Goal: Task Accomplishment & Management: Complete application form

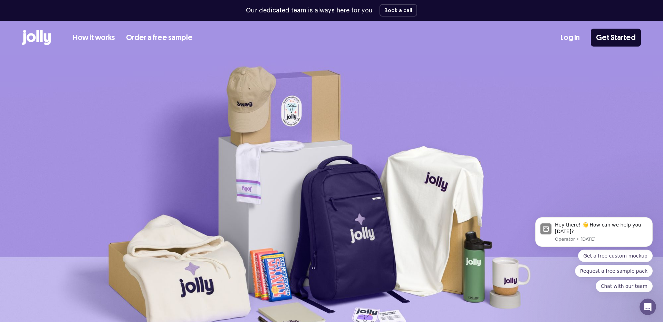
click at [46, 42] on icon at bounding box center [47, 39] width 7 height 12
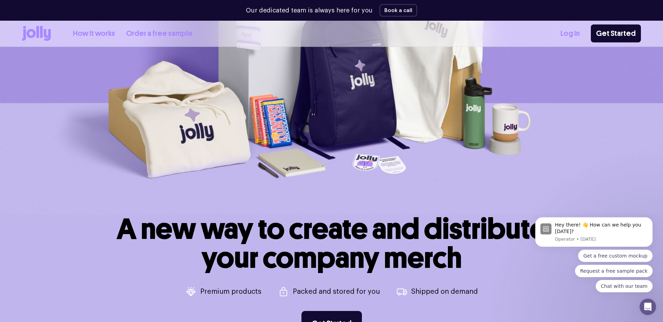
scroll to position [312, 0]
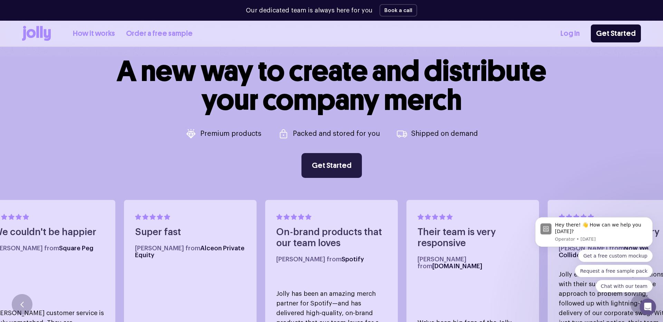
click at [337, 170] on link "Get Started" at bounding box center [331, 165] width 60 height 25
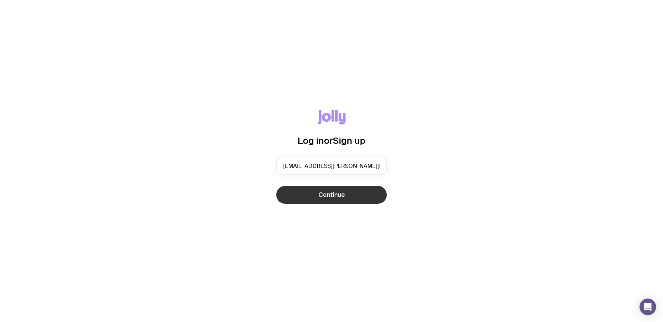
type input "[EMAIL_ADDRESS][PERSON_NAME][DOMAIN_NAME]"
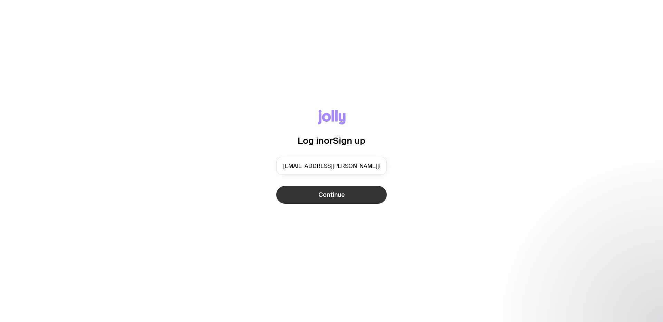
click at [325, 189] on button "Continue" at bounding box center [331, 195] width 110 height 18
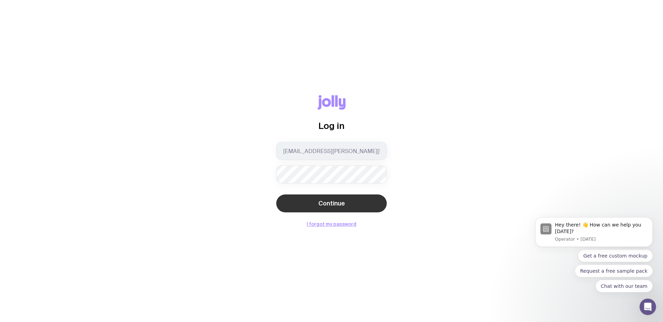
click at [337, 202] on span "Continue" at bounding box center [331, 203] width 27 height 8
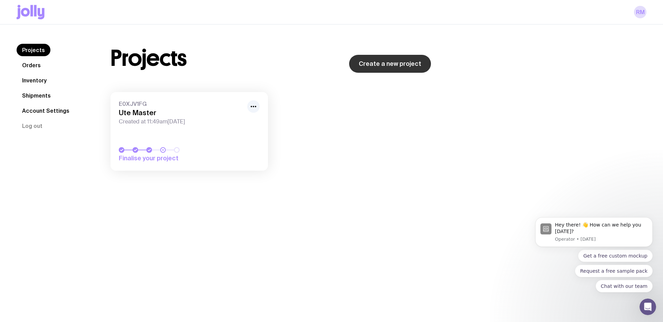
click at [383, 59] on link "Create a new project" at bounding box center [390, 64] width 82 height 18
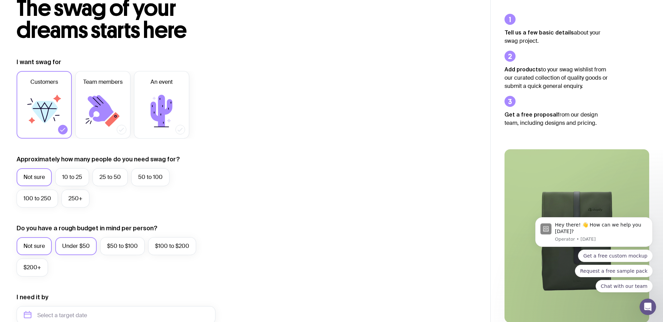
scroll to position [25, 0]
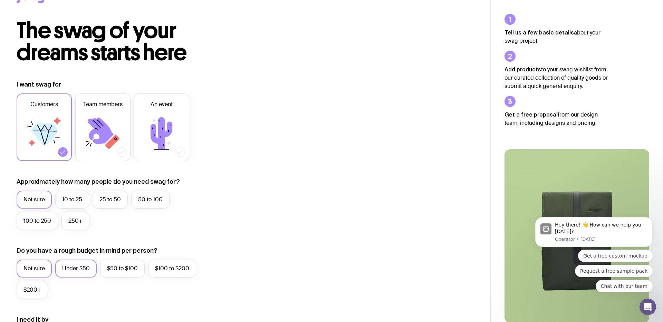
click at [86, 131] on icon at bounding box center [102, 133] width 41 height 41
click at [0, 0] on input "Team members" at bounding box center [0, 0] width 0 height 0
click at [55, 144] on icon at bounding box center [43, 133] width 41 height 41
click at [0, 0] on input "Customers" at bounding box center [0, 0] width 0 height 0
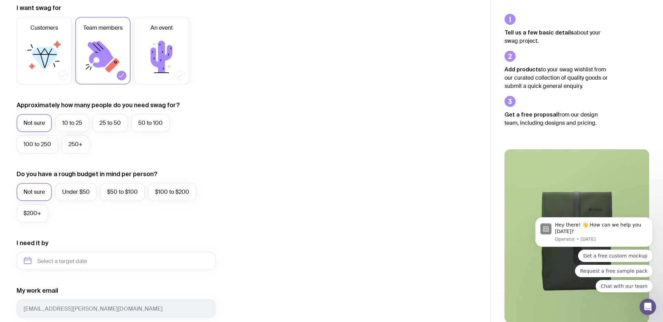
scroll to position [173, 0]
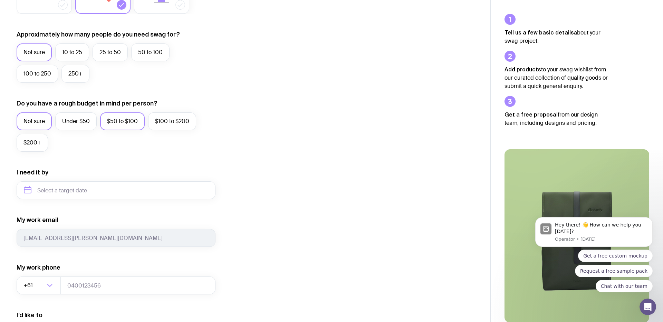
click at [101, 123] on label "$50 to $100" at bounding box center [122, 122] width 45 height 18
click at [0, 0] on input "$50 to $100" at bounding box center [0, 0] width 0 height 0
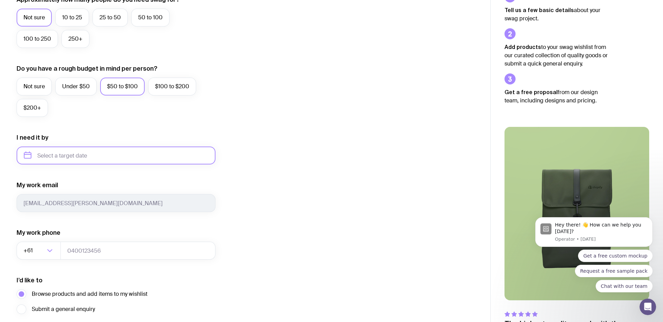
click at [76, 155] on input "text" at bounding box center [116, 156] width 199 height 18
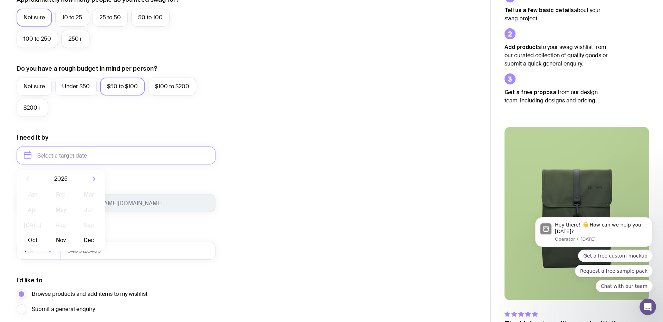
click at [89, 179] on div "2025" at bounding box center [61, 179] width 88 height 18
click at [92, 180] on icon "button" at bounding box center [94, 179] width 8 height 8
click at [32, 179] on div "2026" at bounding box center [61, 179] width 88 height 18
click at [31, 180] on icon "button" at bounding box center [27, 179] width 8 height 8
click at [284, 207] on div "I want swag for Customers Team members An event Approximately how many people d…" at bounding box center [245, 123] width 457 height 451
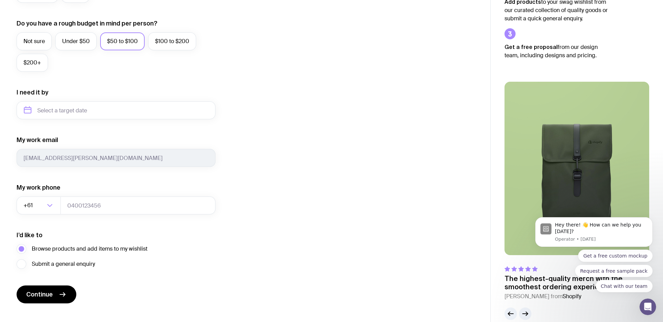
scroll to position [264, 0]
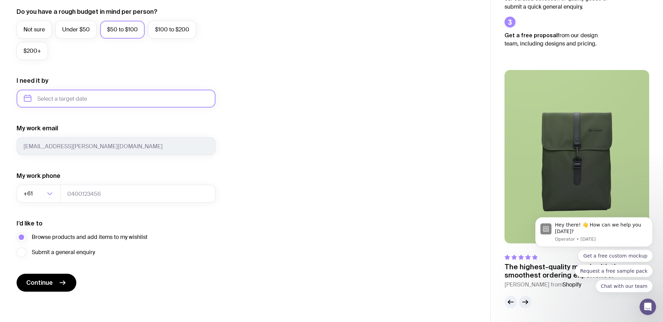
click at [93, 100] on input "text" at bounding box center [116, 99] width 199 height 18
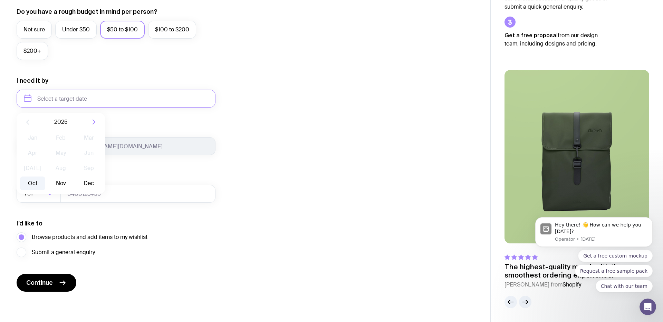
click at [37, 185] on button "Oct" at bounding box center [32, 184] width 25 height 14
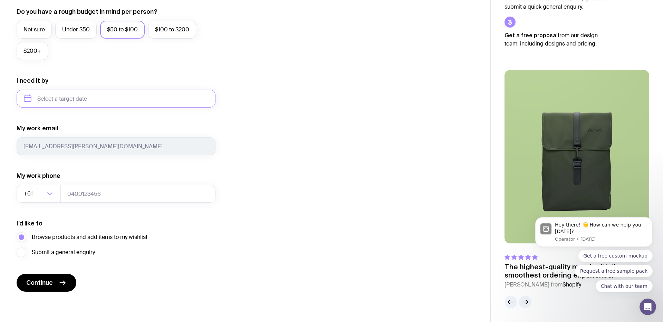
type input "October 2025"
click at [66, 280] on icon "submit" at bounding box center [62, 283] width 8 height 8
click at [525, 301] on icon "button" at bounding box center [525, 302] width 8 height 8
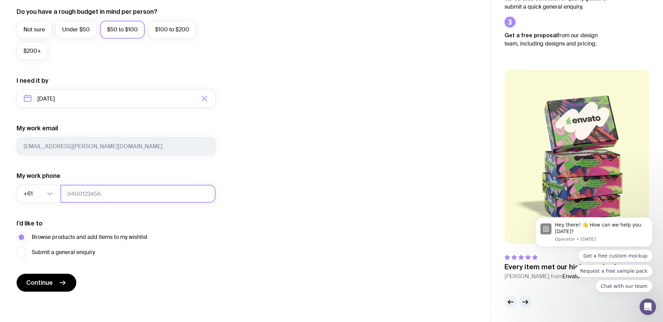
click at [77, 195] on input "tel" at bounding box center [137, 194] width 155 height 18
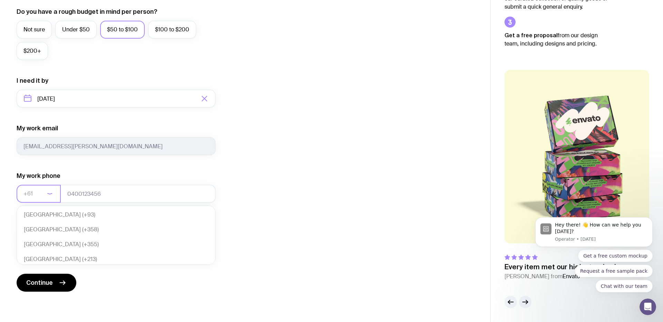
click at [45, 192] on input "Search for option" at bounding box center [33, 194] width 21 height 18
click at [68, 192] on input "tel" at bounding box center [137, 194] width 155 height 18
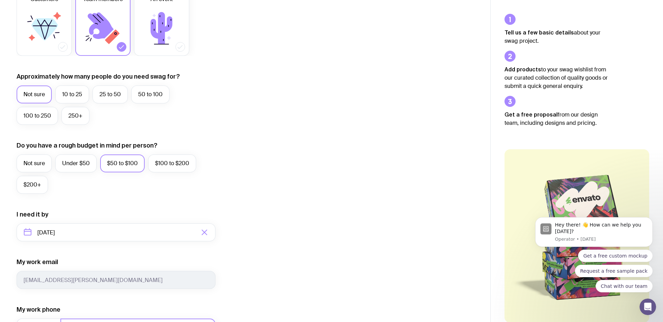
scroll to position [264, 0]
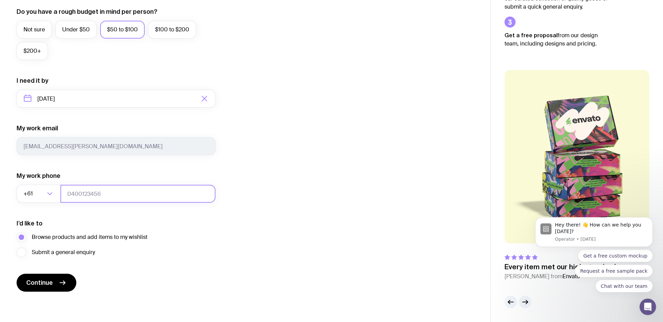
click at [73, 197] on input "tel" at bounding box center [137, 194] width 155 height 18
type input "0419046253"
click at [53, 276] on button "Continue" at bounding box center [47, 283] width 60 height 18
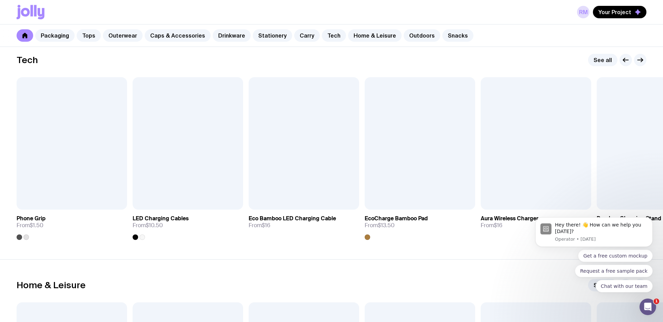
scroll to position [1679, 0]
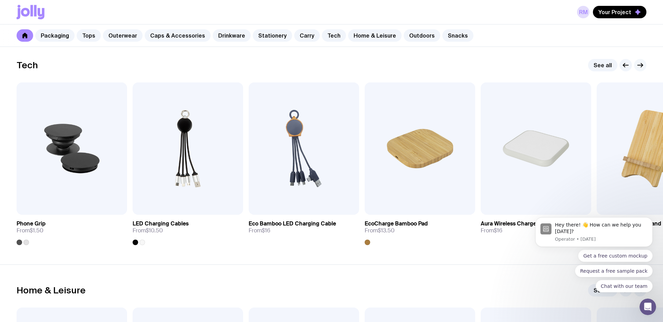
click at [640, 66] on icon "button" at bounding box center [640, 65] width 8 height 8
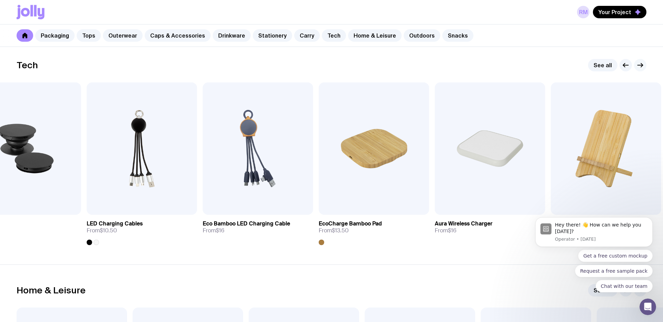
click at [642, 65] on icon "button" at bounding box center [639, 65] width 5 height 0
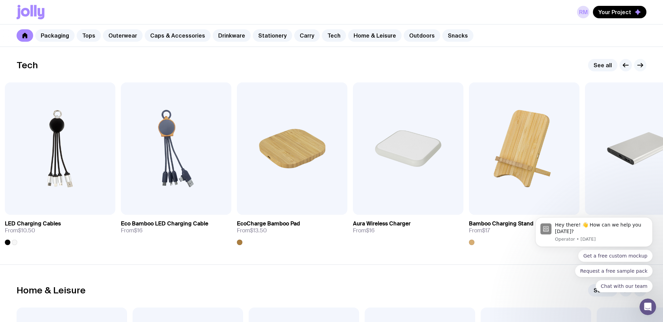
click at [642, 65] on icon "button" at bounding box center [639, 65] width 5 height 0
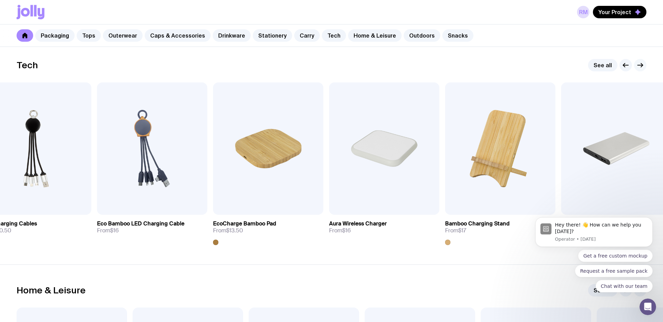
click at [642, 65] on icon "button" at bounding box center [639, 65] width 5 height 0
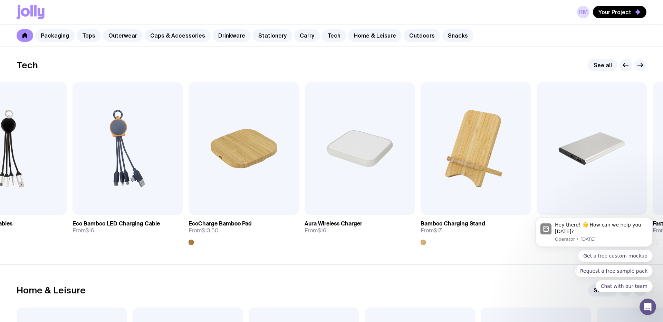
click at [642, 65] on icon "button" at bounding box center [639, 65] width 5 height 0
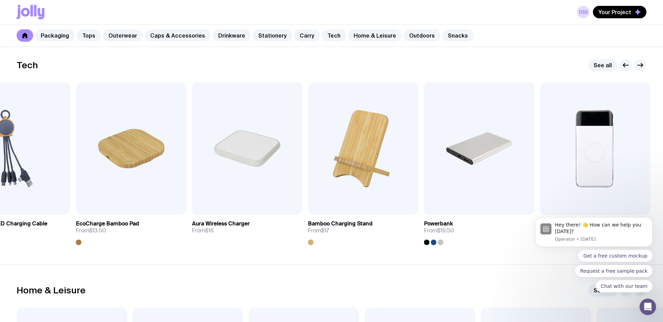
click at [642, 65] on icon "button" at bounding box center [639, 65] width 5 height 0
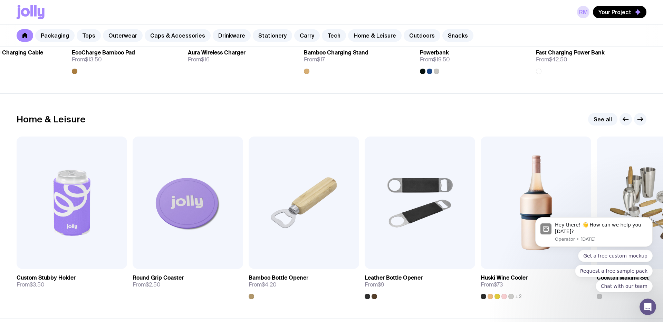
scroll to position [1859, 0]
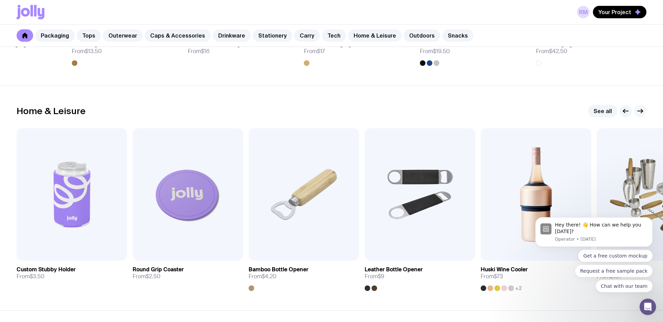
click at [636, 111] on icon "button" at bounding box center [640, 111] width 8 height 8
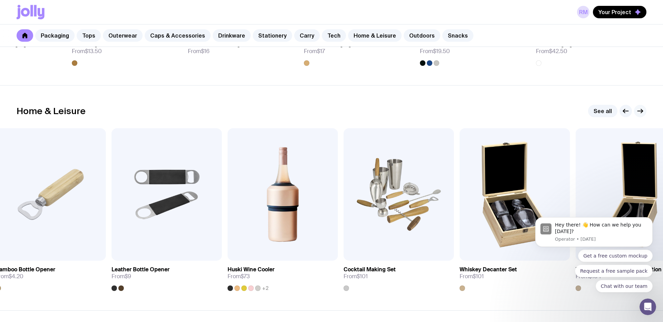
click at [640, 111] on icon "button" at bounding box center [639, 111] width 5 height 0
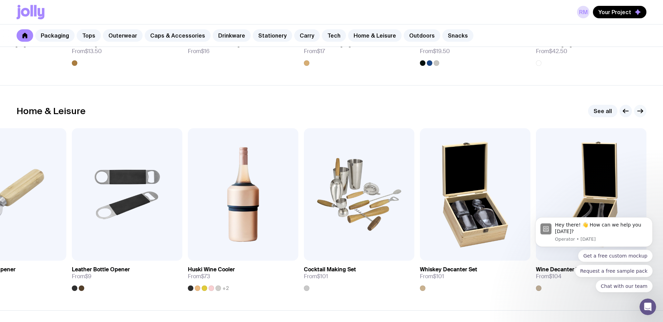
click at [641, 110] on icon "button" at bounding box center [640, 111] width 8 height 8
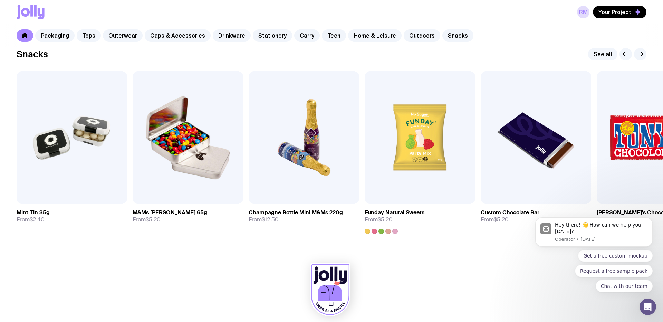
scroll to position [2367, 0]
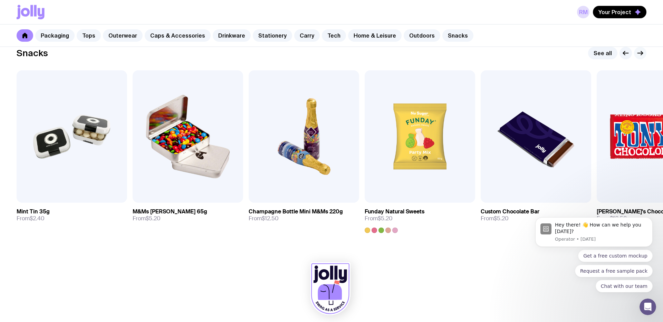
click at [643, 55] on icon "button" at bounding box center [640, 53] width 8 height 8
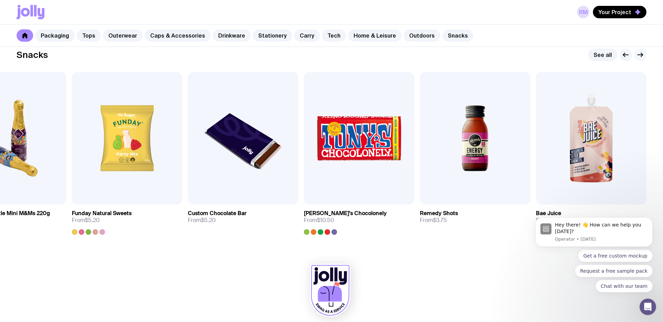
click at [642, 53] on icon "button" at bounding box center [640, 55] width 8 height 8
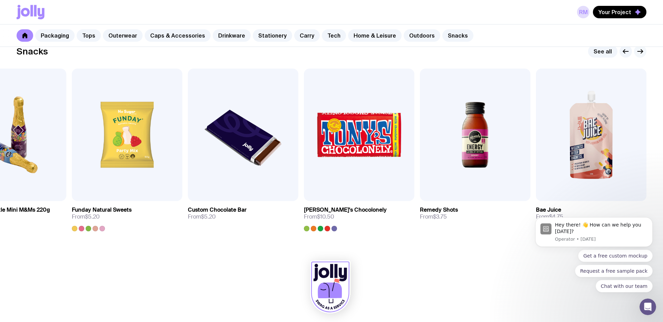
click at [642, 53] on icon "button" at bounding box center [640, 51] width 8 height 8
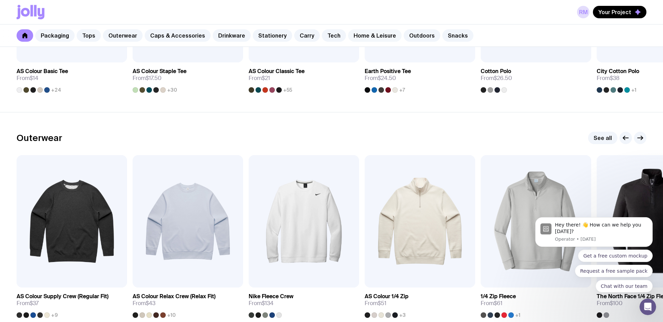
scroll to position [375, 0]
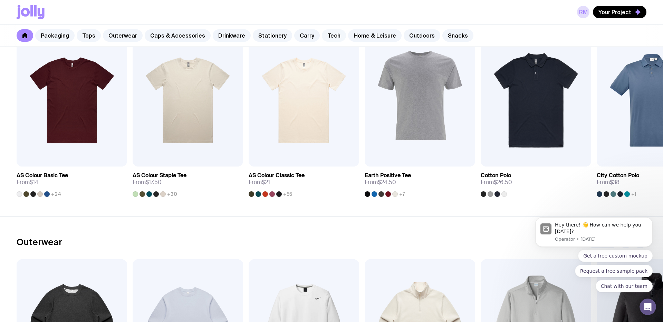
click at [333, 33] on link "Tech" at bounding box center [334, 35] width 24 height 12
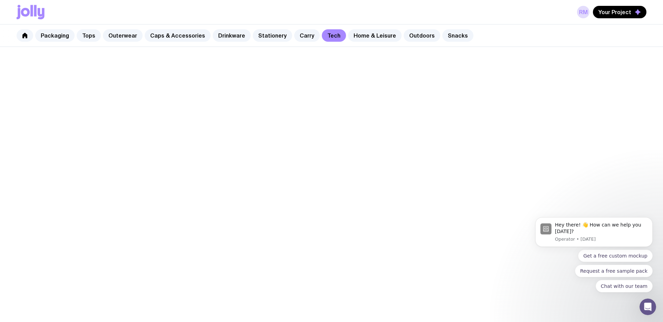
click at [329, 35] on link "Tech" at bounding box center [334, 35] width 24 height 12
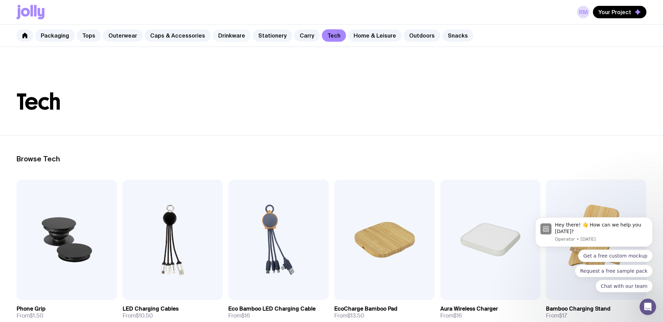
click at [231, 33] on link "Drinkware" at bounding box center [232, 35] width 38 height 12
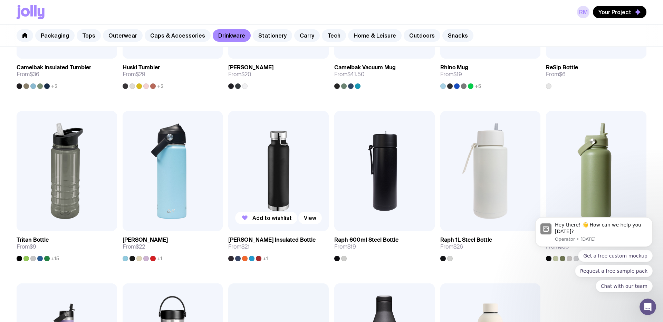
scroll to position [412, 0]
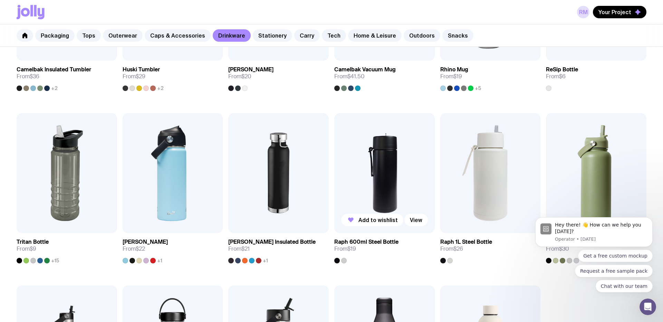
click at [389, 182] on img at bounding box center [384, 173] width 100 height 120
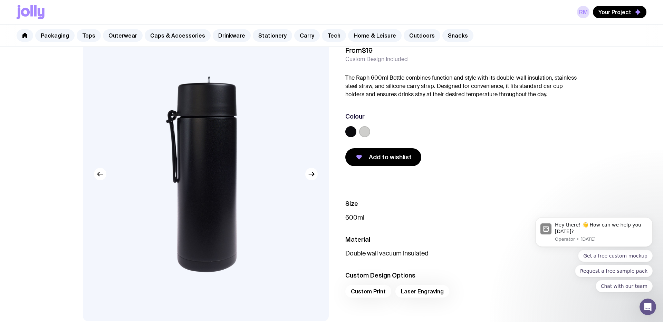
scroll to position [33, 0]
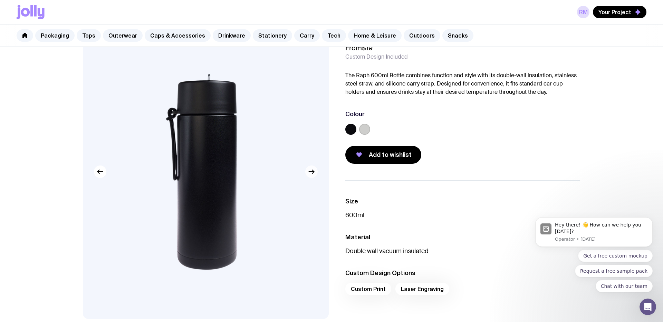
click at [317, 172] on button "button" at bounding box center [311, 172] width 12 height 12
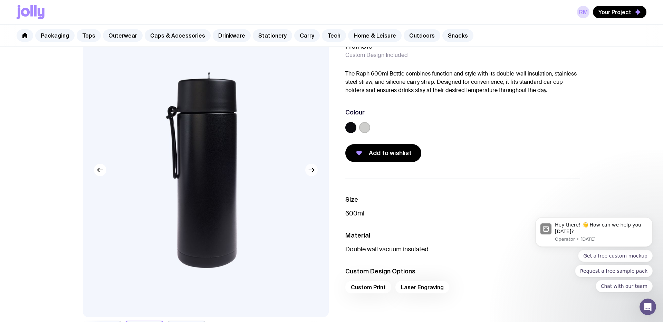
click at [316, 172] on button "button" at bounding box center [311, 170] width 12 height 12
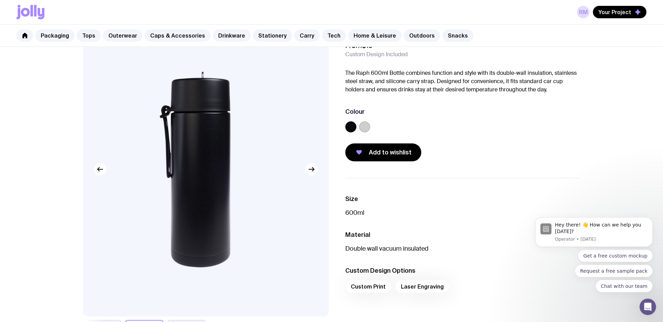
scroll to position [36, 0]
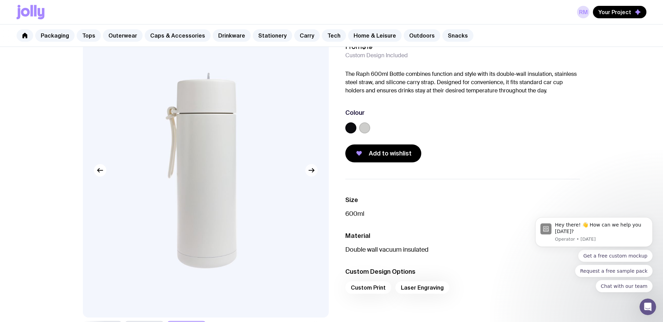
click at [316, 172] on button "button" at bounding box center [311, 170] width 12 height 12
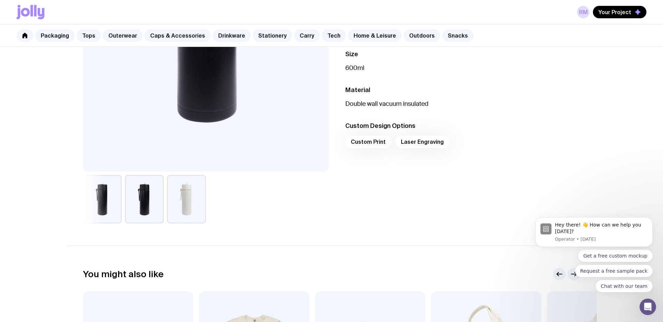
scroll to position [181, 0]
drag, startPoint x: 369, startPoint y: 146, endPoint x: 387, endPoint y: 145, distance: 18.0
click at [369, 146] on div "Custom Print Laser Engraving" at bounding box center [462, 144] width 235 height 17
click at [412, 143] on div "Custom Print Laser Engraving" at bounding box center [462, 144] width 235 height 17
click at [427, 140] on div "Custom Print Laser Engraving" at bounding box center [462, 144] width 235 height 17
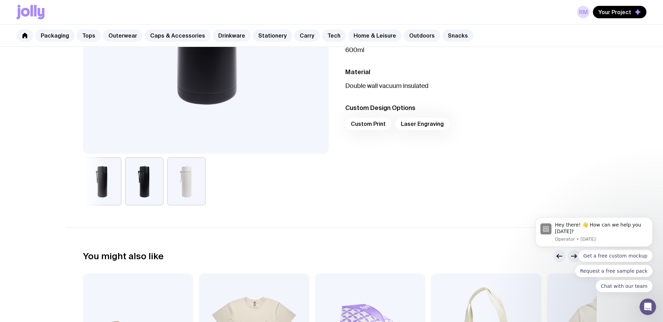
scroll to position [0, 0]
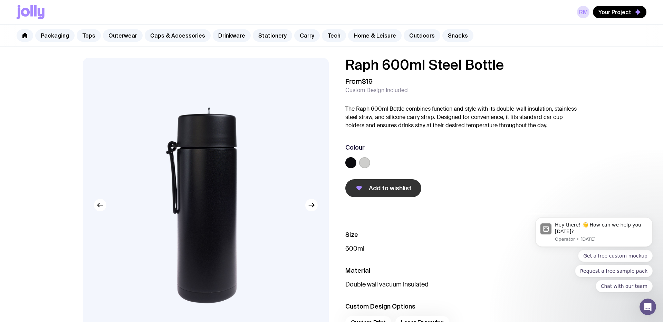
click at [381, 192] on span "Add to wishlist" at bounding box center [390, 188] width 43 height 8
click at [227, 40] on link "Drinkware" at bounding box center [232, 35] width 38 height 12
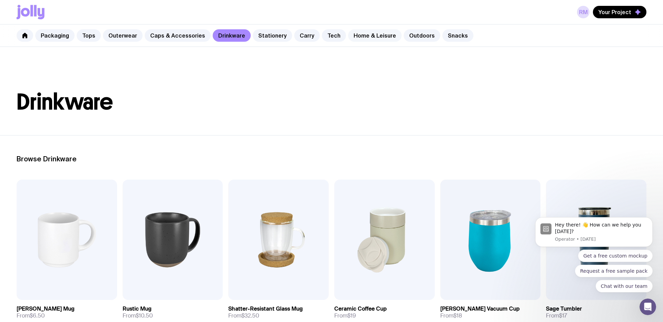
click at [359, 33] on link "Home & Leisure" at bounding box center [374, 35] width 53 height 12
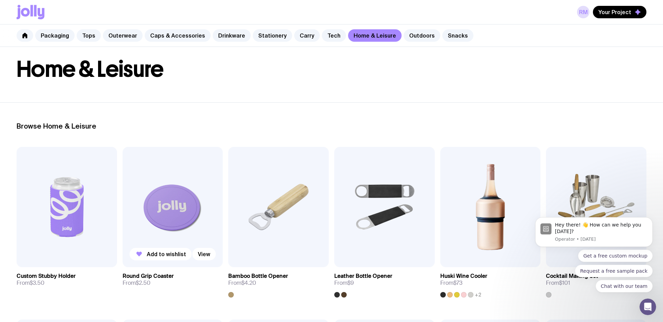
scroll to position [33, 0]
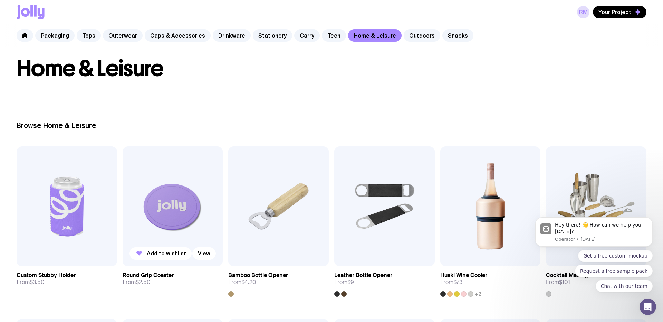
click at [179, 227] on img at bounding box center [173, 206] width 100 height 120
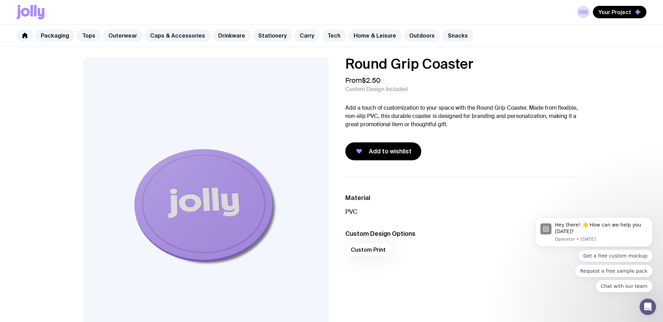
scroll to position [1, 0]
drag, startPoint x: 375, startPoint y: 250, endPoint x: 338, endPoint y: 254, distance: 37.5
click at [353, 254] on div "Custom Print" at bounding box center [462, 251] width 235 height 17
click at [387, 154] on span "Add to wishlist" at bounding box center [390, 152] width 43 height 8
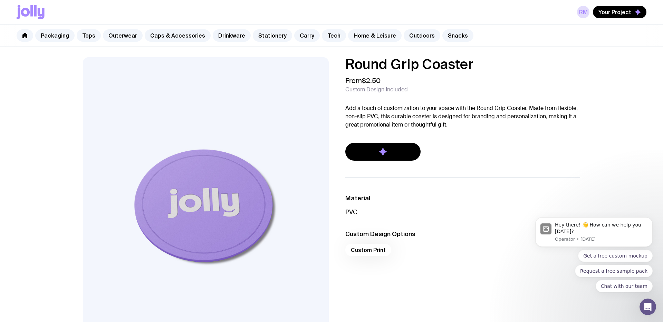
scroll to position [0, 0]
click at [221, 35] on link "Drinkware" at bounding box center [232, 35] width 38 height 12
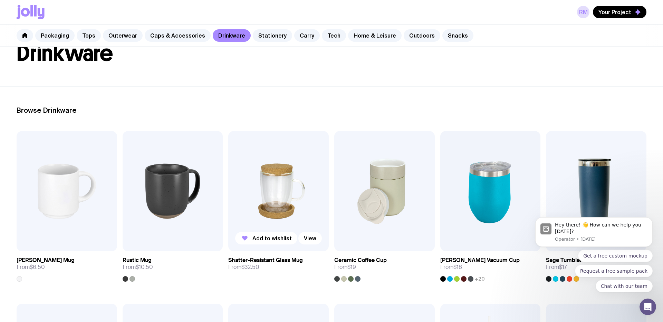
scroll to position [56, 0]
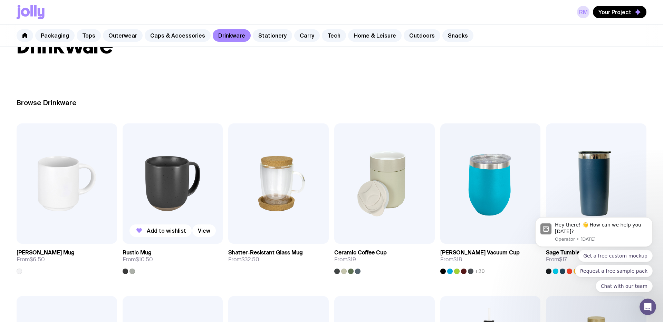
click at [175, 215] on img at bounding box center [173, 184] width 100 height 120
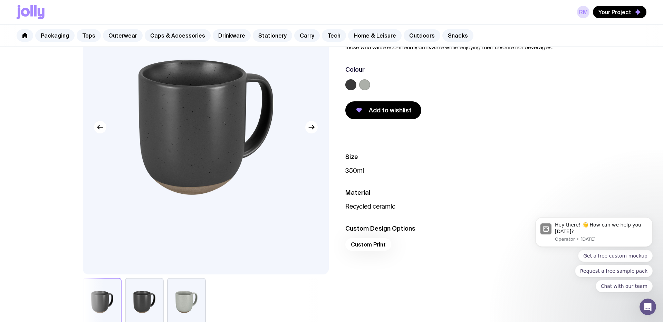
scroll to position [78, 0]
click at [150, 308] on button "button" at bounding box center [144, 302] width 39 height 48
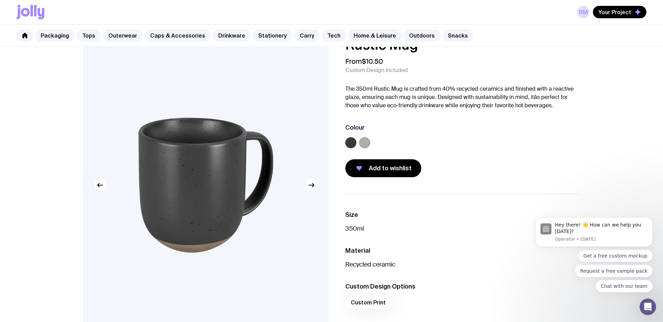
scroll to position [0, 0]
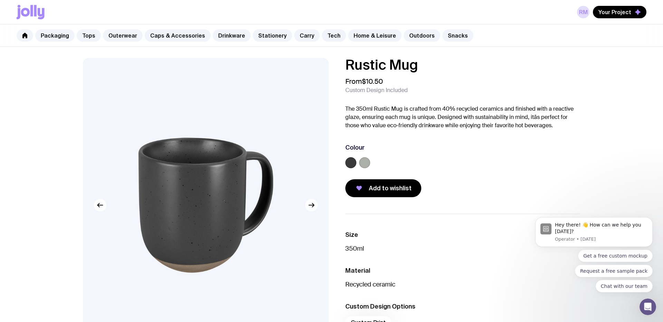
click at [365, 163] on label at bounding box center [364, 162] width 11 height 11
click at [0, 0] on input "radio" at bounding box center [0, 0] width 0 height 0
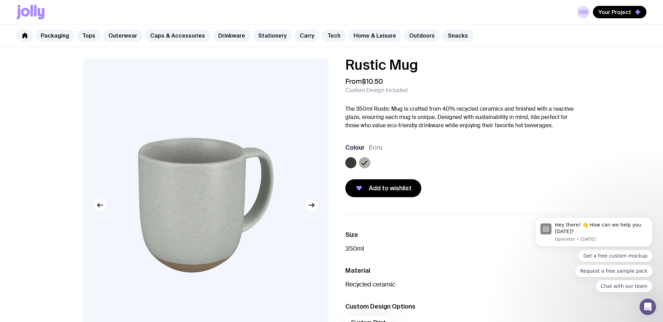
click at [354, 162] on label at bounding box center [350, 162] width 11 height 11
click at [0, 0] on input "radio" at bounding box center [0, 0] width 0 height 0
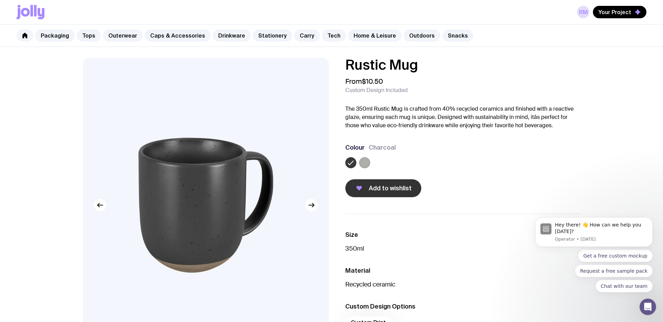
click at [368, 187] on button "Add to wishlist" at bounding box center [383, 188] width 76 height 18
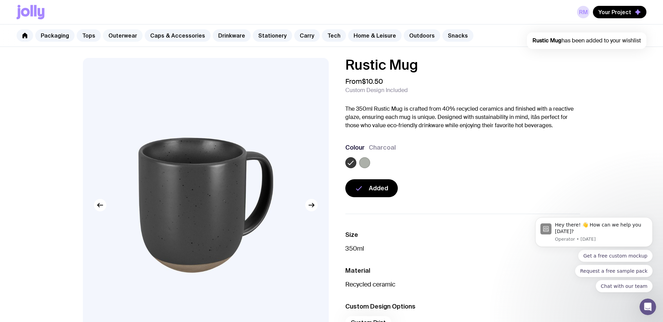
click at [103, 39] on link "Outerwear" at bounding box center [123, 35] width 40 height 12
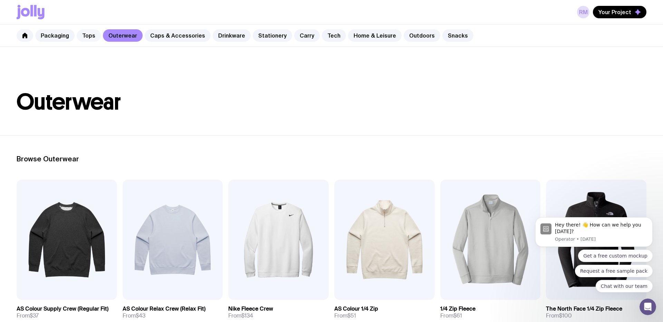
click at [82, 34] on link "Tops" at bounding box center [89, 35] width 24 height 12
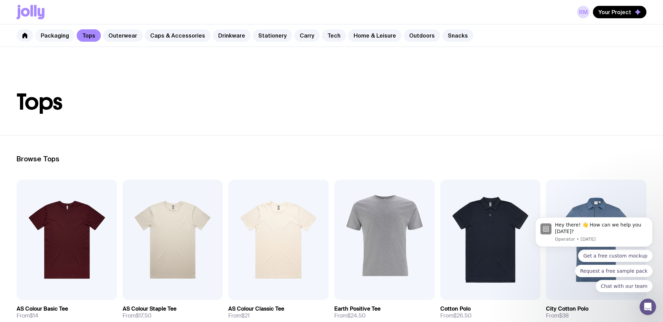
click at [64, 39] on link "Packaging" at bounding box center [54, 35] width 39 height 12
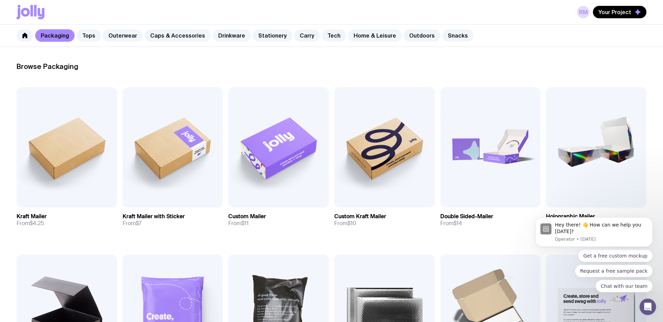
scroll to position [166, 0]
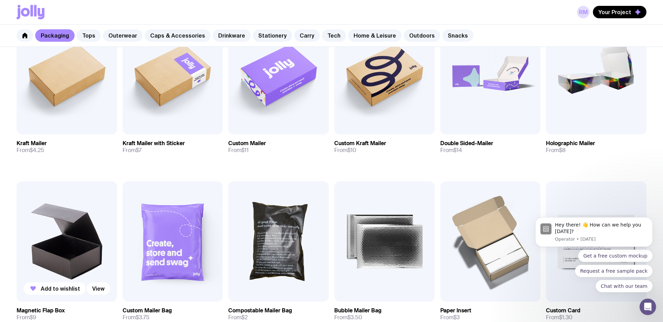
click at [69, 231] on img at bounding box center [67, 242] width 100 height 120
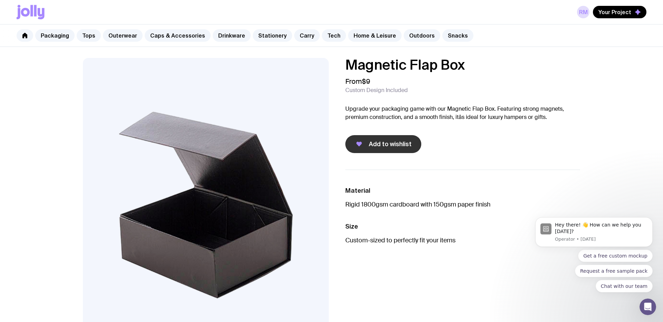
click at [389, 144] on span "Add to wishlist" at bounding box center [390, 144] width 43 height 8
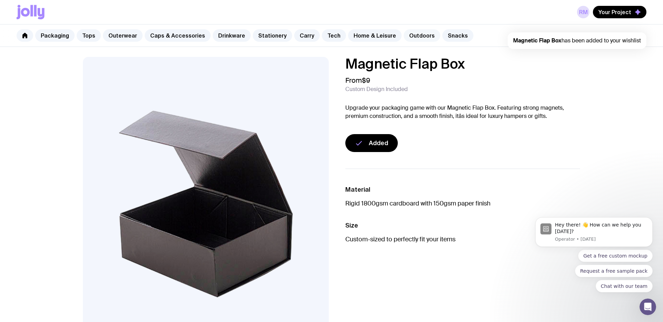
click at [413, 37] on link "Outdoors" at bounding box center [421, 35] width 37 height 12
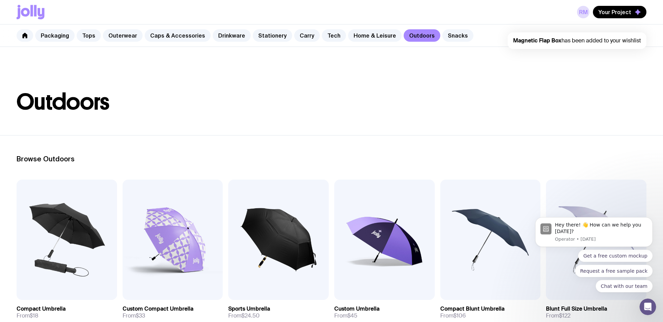
scroll to position [0, 0]
click at [445, 34] on link "Snacks" at bounding box center [457, 35] width 31 height 12
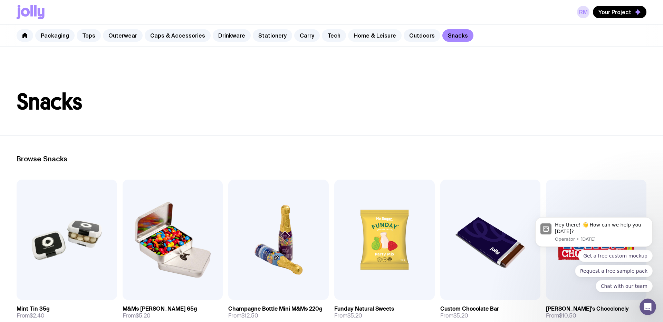
click at [352, 34] on link "Home & Leisure" at bounding box center [374, 35] width 53 height 12
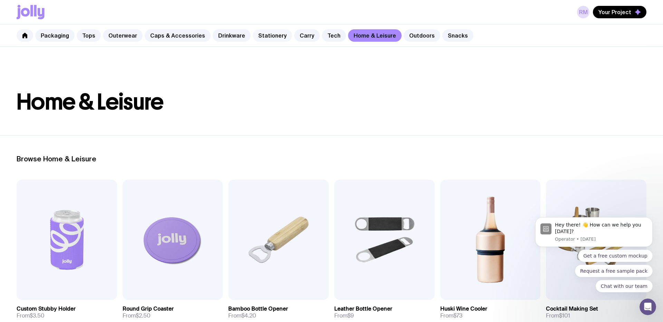
click at [263, 35] on link "Stationery" at bounding box center [272, 35] width 39 height 12
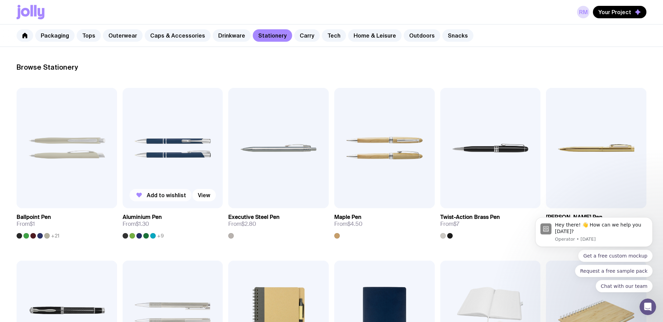
scroll to position [92, 0]
click at [198, 173] on img at bounding box center [173, 147] width 100 height 120
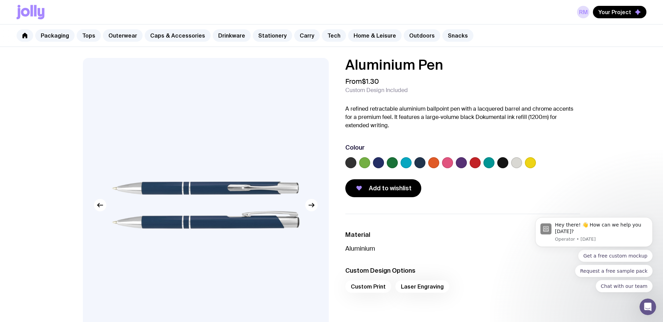
click at [348, 160] on label at bounding box center [350, 162] width 11 height 11
click at [0, 0] on input "radio" at bounding box center [0, 0] width 0 height 0
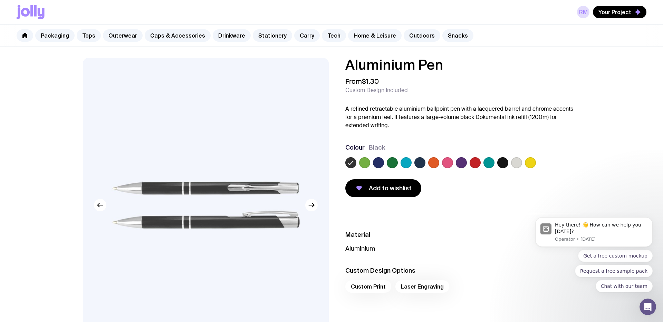
click at [504, 161] on label at bounding box center [502, 162] width 11 height 11
click at [0, 0] on input "radio" at bounding box center [0, 0] width 0 height 0
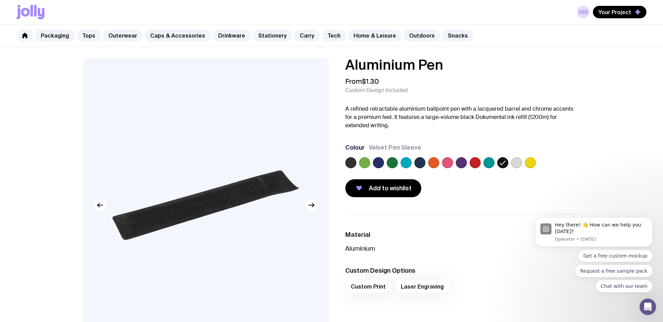
click at [348, 165] on label at bounding box center [350, 162] width 11 height 11
click at [0, 0] on input "radio" at bounding box center [0, 0] width 0 height 0
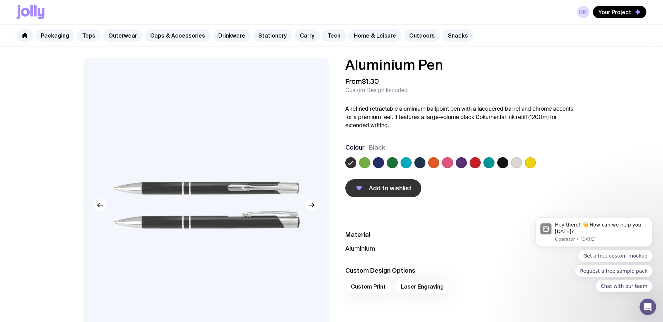
click at [374, 189] on span "Add to wishlist" at bounding box center [390, 188] width 43 height 8
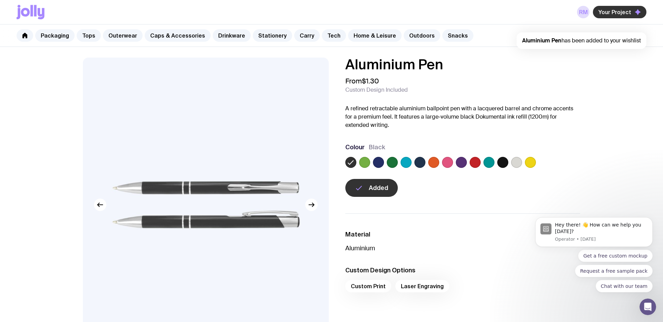
click at [634, 6] on button "Your Project" at bounding box center [619, 12] width 53 height 12
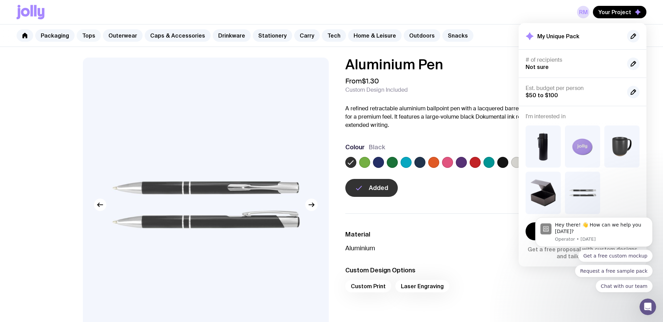
click at [90, 35] on link "Tops" at bounding box center [89, 35] width 24 height 12
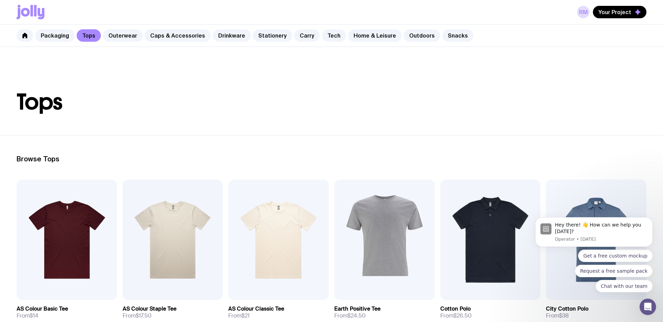
scroll to position [0, 0]
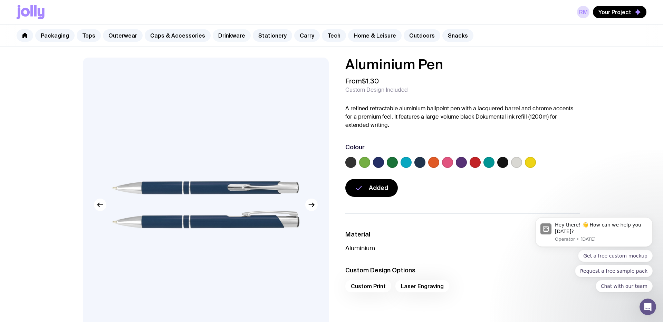
click at [224, 38] on link "Drinkware" at bounding box center [232, 35] width 38 height 12
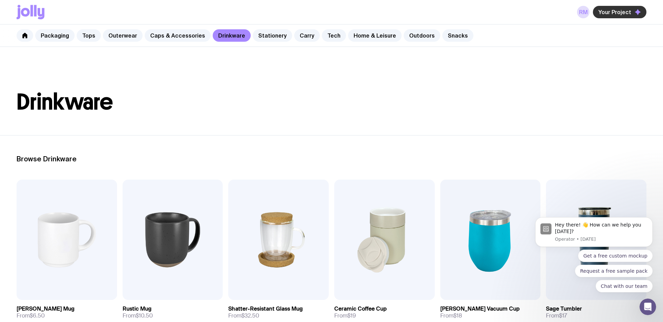
click at [618, 11] on span "Your Project" at bounding box center [614, 12] width 33 height 7
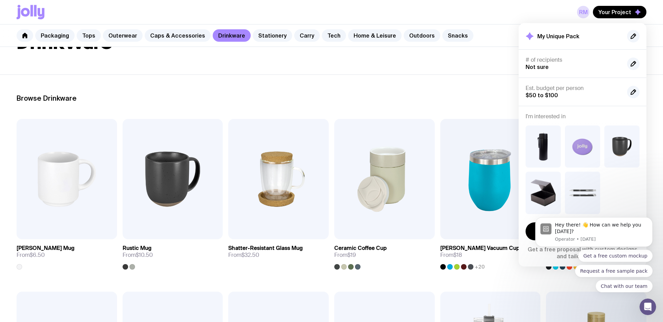
scroll to position [61, 0]
click at [172, 38] on link "Caps & Accessories" at bounding box center [178, 35] width 66 height 12
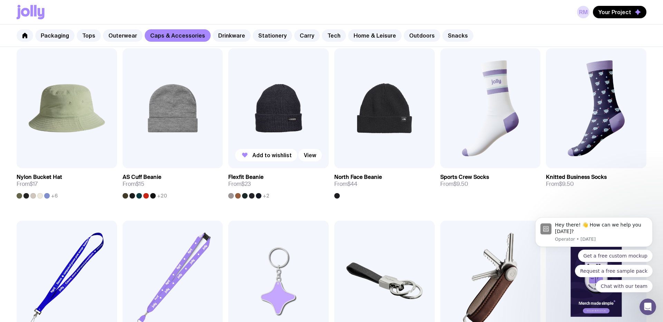
scroll to position [477, 0]
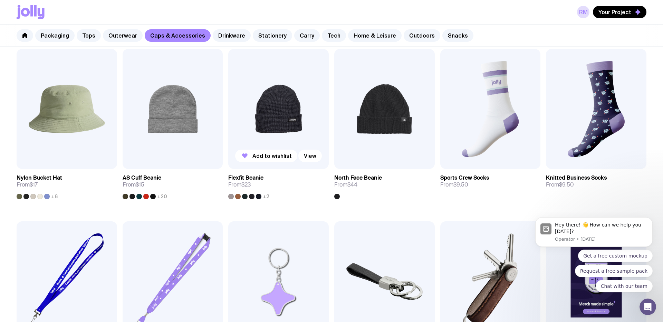
click at [287, 130] on img at bounding box center [278, 109] width 100 height 120
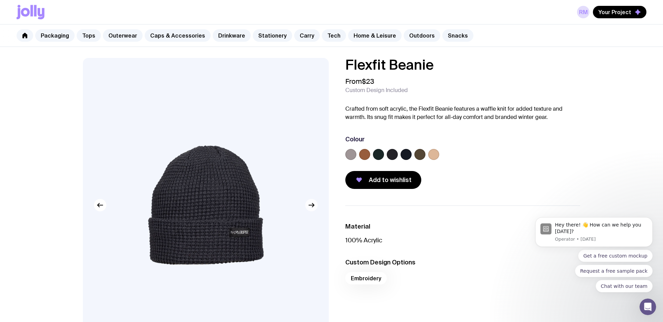
click at [318, 207] on img at bounding box center [206, 205] width 246 height 295
click at [313, 206] on icon "button" at bounding box center [311, 205] width 8 height 8
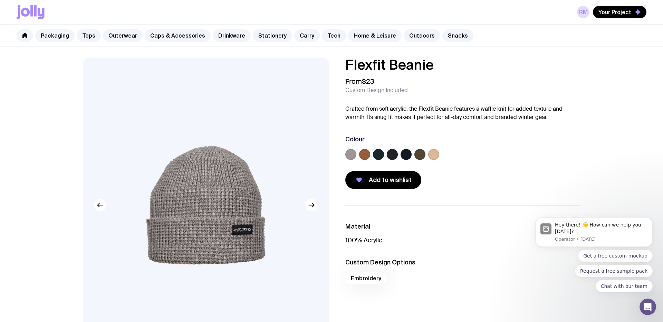
click at [365, 158] on label at bounding box center [364, 154] width 11 height 11
click at [0, 0] on input "radio" at bounding box center [0, 0] width 0 height 0
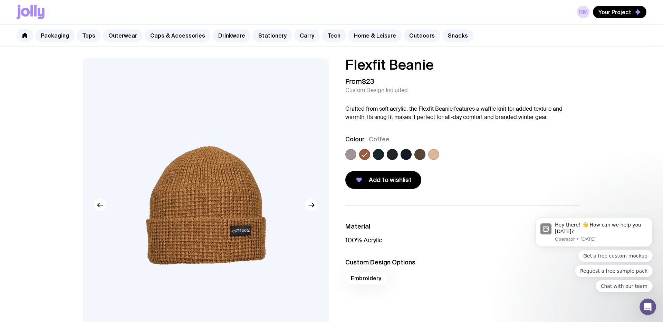
click at [431, 157] on label at bounding box center [433, 154] width 11 height 11
click at [0, 0] on input "radio" at bounding box center [0, 0] width 0 height 0
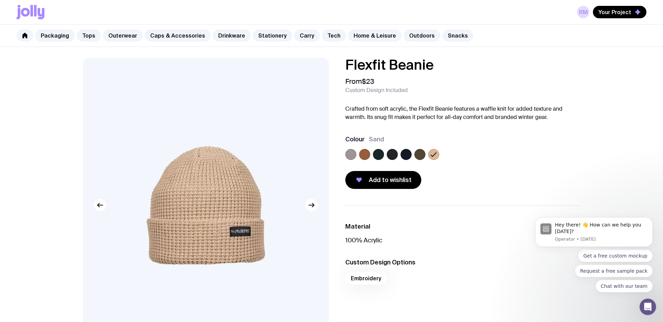
click at [423, 157] on label at bounding box center [419, 154] width 11 height 11
click at [0, 0] on input "radio" at bounding box center [0, 0] width 0 height 0
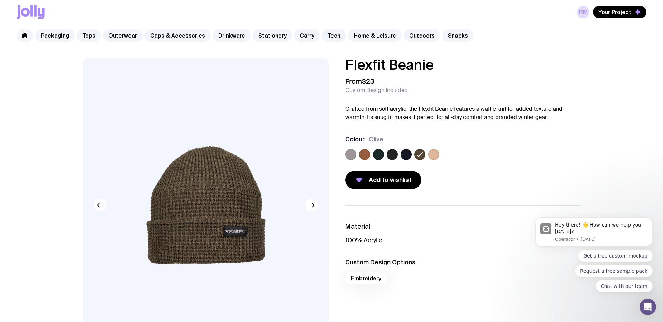
click at [405, 157] on label at bounding box center [405, 154] width 11 height 11
click at [0, 0] on input "radio" at bounding box center [0, 0] width 0 height 0
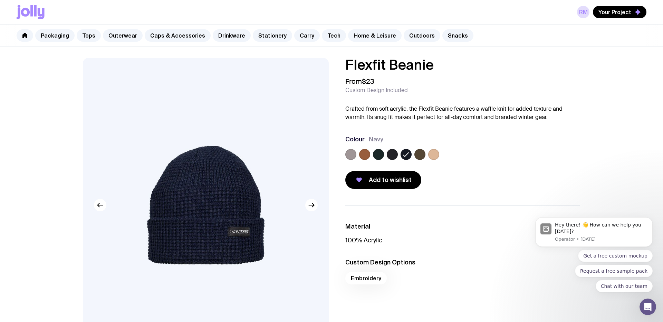
click at [393, 157] on label at bounding box center [392, 154] width 11 height 11
click at [0, 0] on input "radio" at bounding box center [0, 0] width 0 height 0
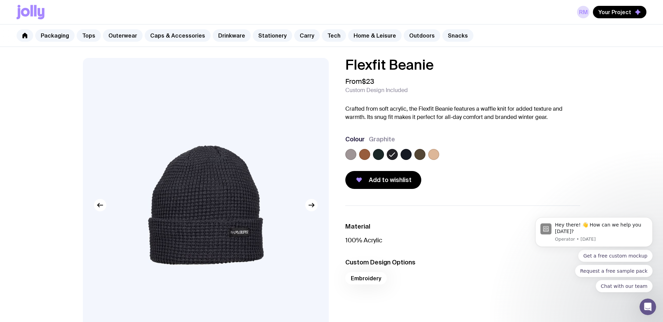
click at [378, 156] on label at bounding box center [378, 154] width 11 height 11
click at [0, 0] on input "radio" at bounding box center [0, 0] width 0 height 0
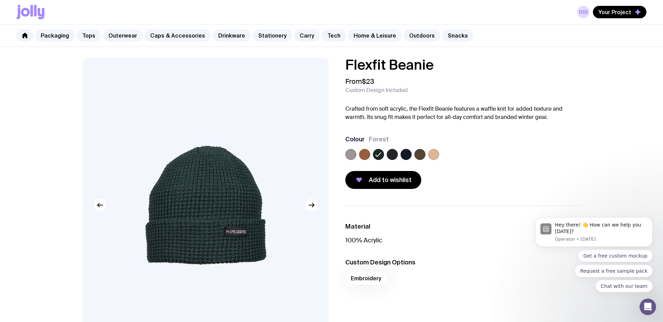
drag, startPoint x: 358, startPoint y: 157, endPoint x: 352, endPoint y: 156, distance: 6.6
click at [358, 157] on div at bounding box center [462, 156] width 235 height 14
click at [344, 155] on div "Flexfit Beanie From $23 Custom Design Included Crafted from soft acrylic, the F…" at bounding box center [457, 123] width 246 height 131
click at [347, 155] on label at bounding box center [350, 154] width 11 height 11
click at [0, 0] on input "radio" at bounding box center [0, 0] width 0 height 0
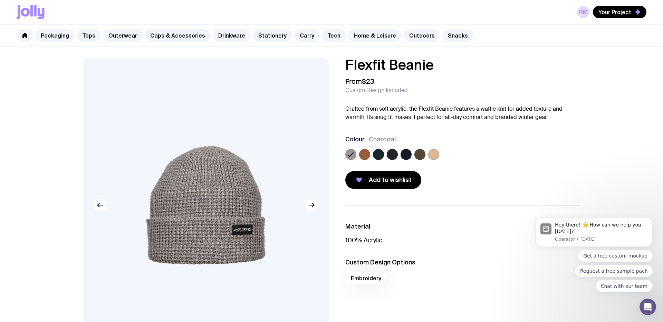
click at [361, 155] on label at bounding box center [364, 154] width 11 height 11
click at [0, 0] on input "radio" at bounding box center [0, 0] width 0 height 0
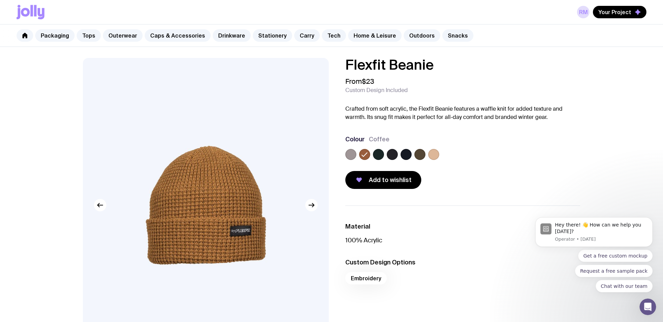
click at [377, 157] on label at bounding box center [378, 154] width 11 height 11
click at [0, 0] on input "radio" at bounding box center [0, 0] width 0 height 0
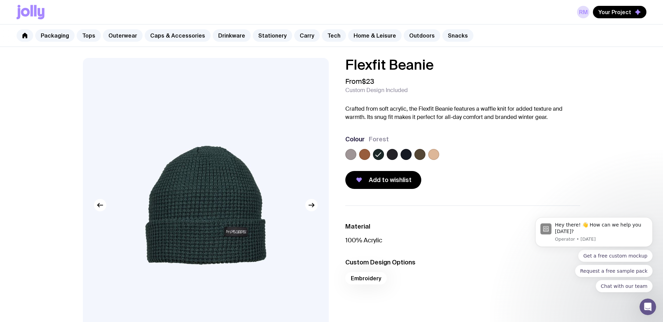
click at [388, 156] on label at bounding box center [392, 154] width 11 height 11
click at [0, 0] on input "radio" at bounding box center [0, 0] width 0 height 0
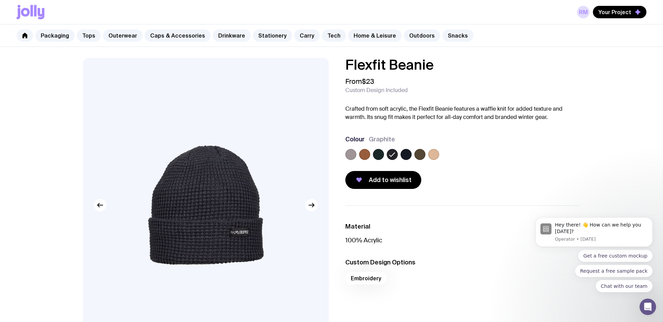
click at [403, 155] on label at bounding box center [405, 154] width 11 height 11
click at [0, 0] on input "radio" at bounding box center [0, 0] width 0 height 0
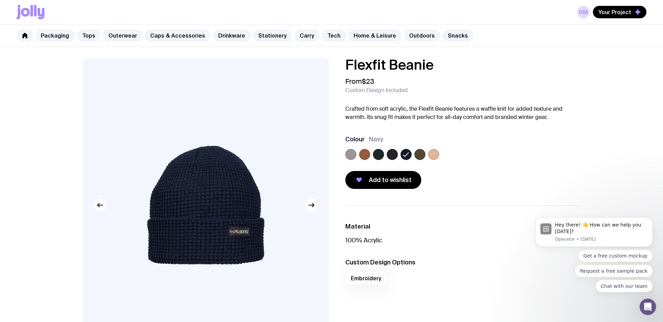
click at [394, 154] on label at bounding box center [392, 154] width 11 height 11
click at [0, 0] on input "radio" at bounding box center [0, 0] width 0 height 0
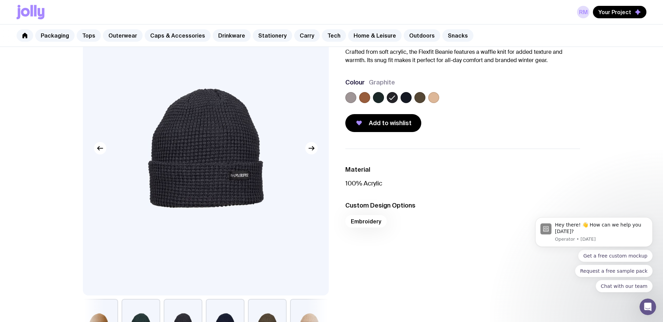
scroll to position [57, 0]
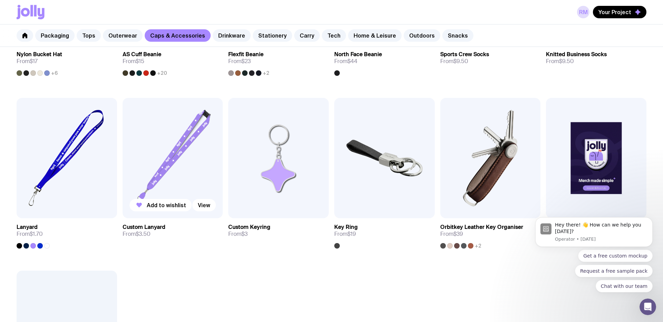
scroll to position [602, 0]
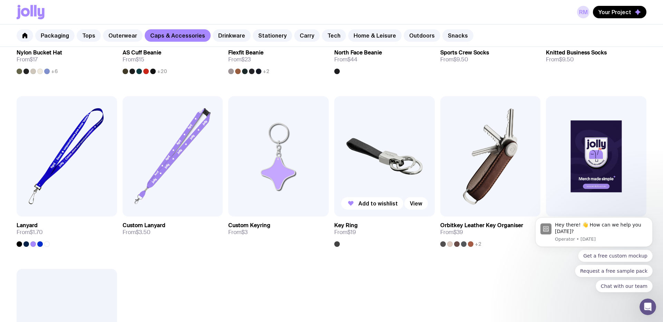
click at [402, 170] on img at bounding box center [384, 156] width 100 height 120
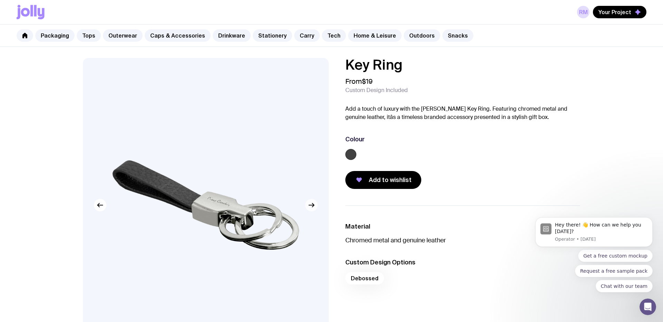
click at [312, 206] on icon "button" at bounding box center [311, 205] width 8 height 8
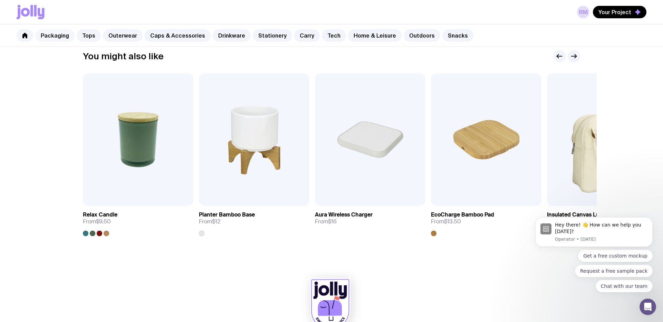
scroll to position [399, 0]
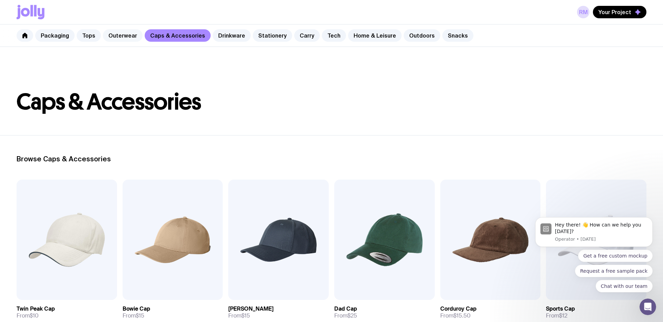
click at [105, 35] on link "Outerwear" at bounding box center [123, 35] width 40 height 12
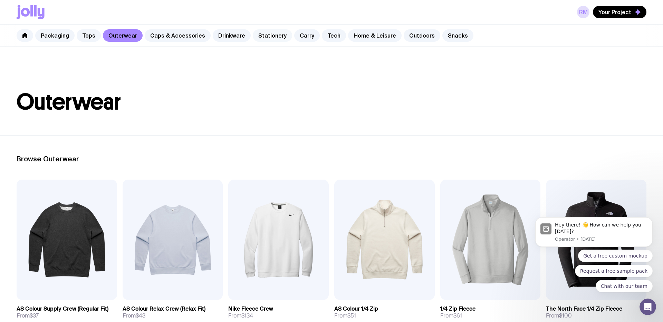
click at [268, 33] on link "Stationery" at bounding box center [272, 35] width 39 height 12
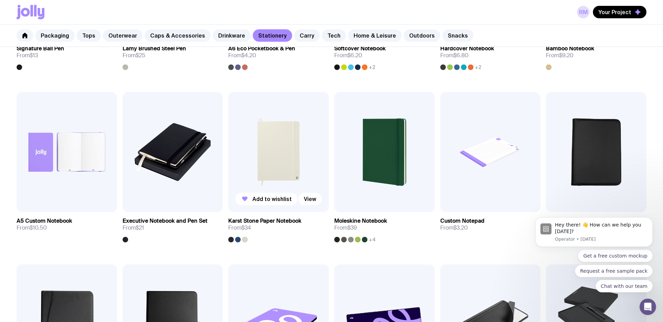
scroll to position [402, 0]
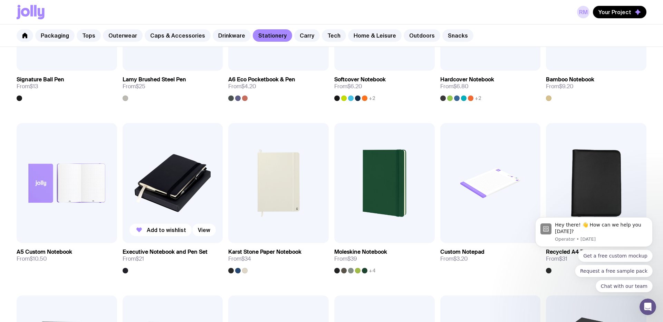
click at [155, 196] on img at bounding box center [173, 183] width 100 height 120
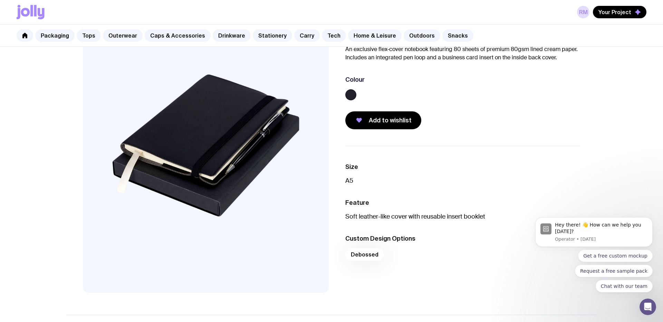
scroll to position [61, 0]
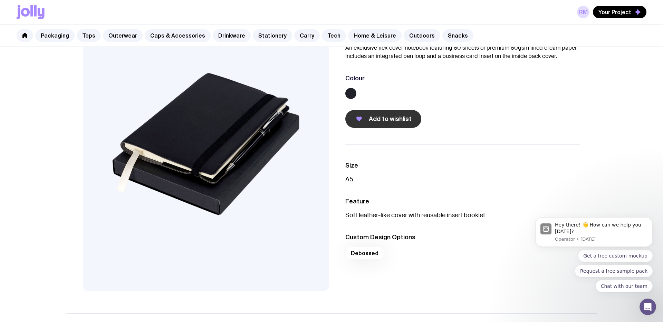
click at [383, 121] on span "Add to wishlist" at bounding box center [390, 119] width 43 height 8
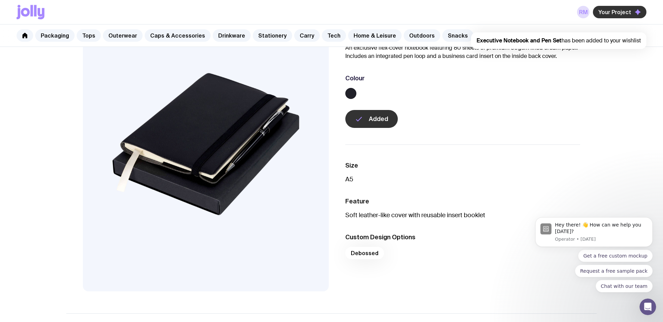
click at [615, 9] on span "Your Project" at bounding box center [614, 12] width 33 height 7
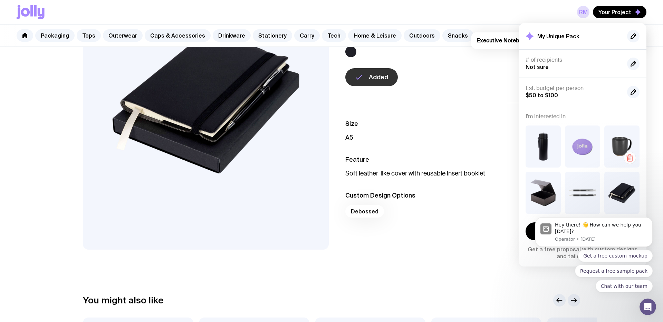
scroll to position [103, 0]
click at [588, 206] on icon "button" at bounding box center [590, 205] width 8 height 8
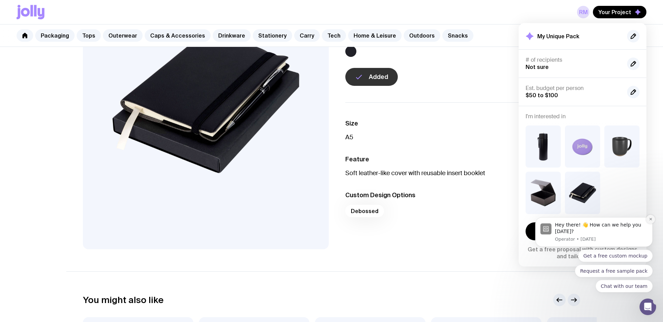
click at [650, 219] on icon "Dismiss notification" at bounding box center [650, 219] width 4 height 4
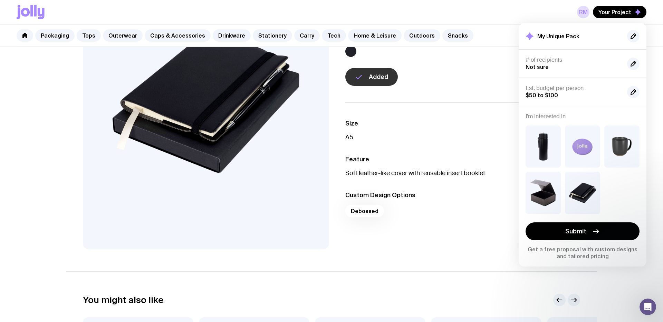
scroll to position [0, 0]
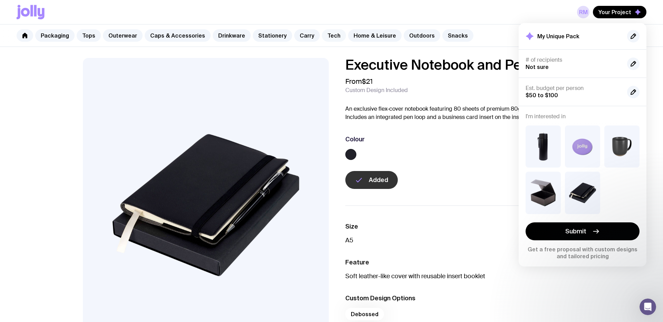
click at [328, 35] on link "Tech" at bounding box center [334, 35] width 24 height 12
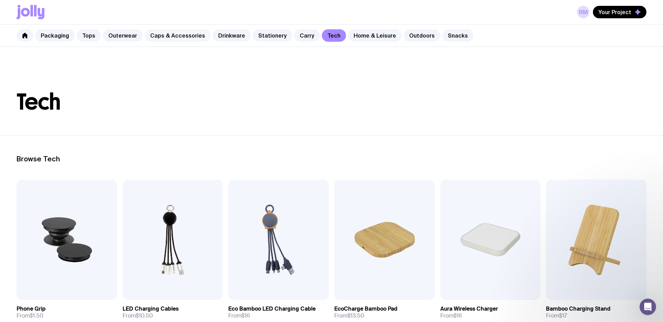
click at [163, 39] on link "Caps & Accessories" at bounding box center [178, 35] width 66 height 12
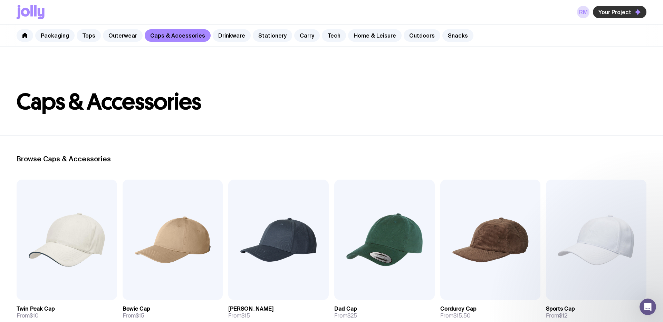
click at [622, 10] on span "Your Project" at bounding box center [614, 12] width 33 height 7
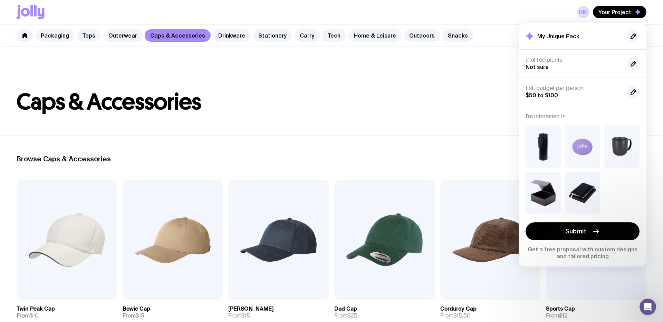
click at [356, 112] on h1 "Caps & Accessories" at bounding box center [332, 102] width 630 height 22
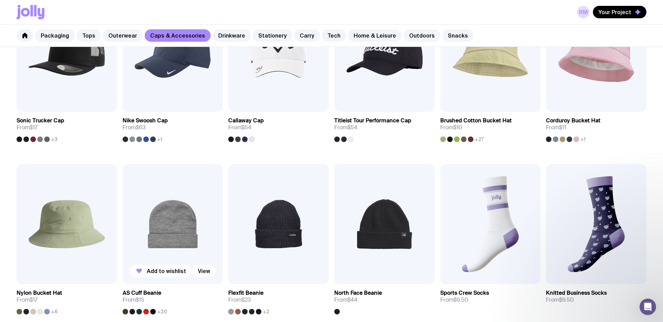
scroll to position [361, 0]
click at [281, 229] on img at bounding box center [278, 225] width 100 height 120
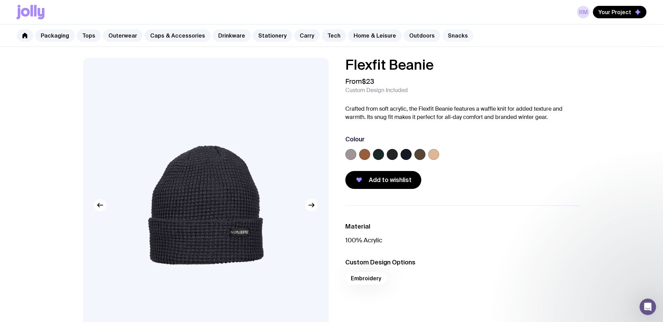
click at [447, 32] on link "Snacks" at bounding box center [457, 35] width 31 height 12
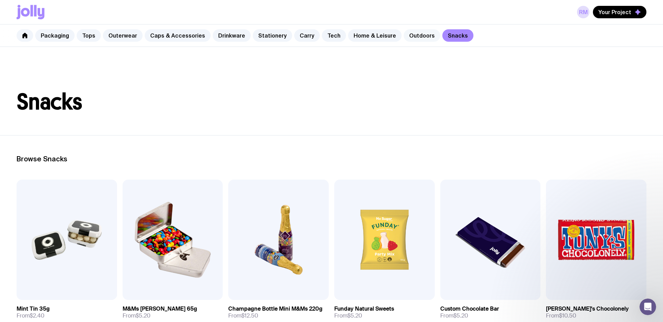
click at [403, 35] on link "Outdoors" at bounding box center [421, 35] width 37 height 12
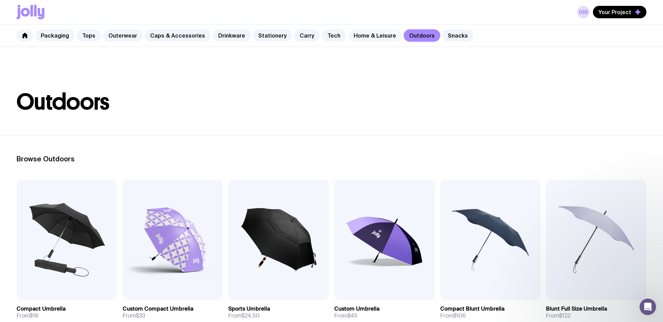
click at [366, 35] on link "Home & Leisure" at bounding box center [374, 35] width 53 height 12
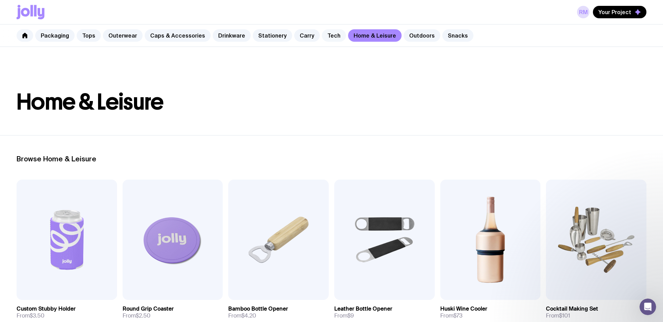
click at [327, 38] on link "Tech" at bounding box center [334, 35] width 24 height 12
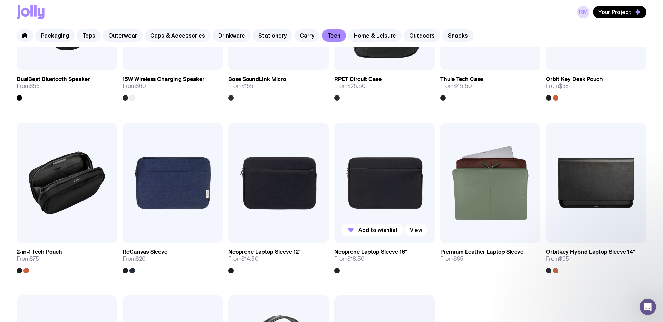
scroll to position [576, 0]
click at [138, 190] on img at bounding box center [173, 183] width 100 height 120
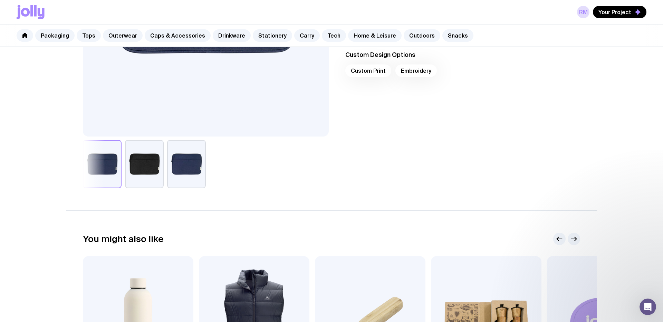
click at [153, 157] on button "button" at bounding box center [144, 164] width 39 height 48
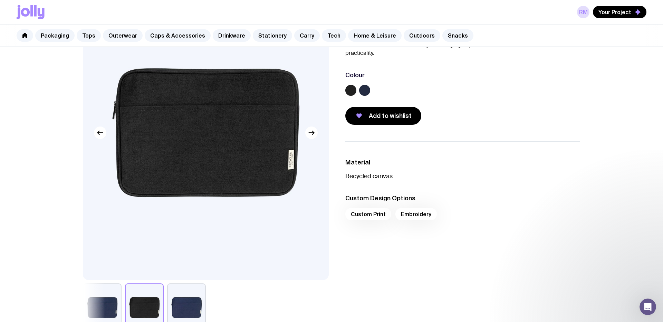
scroll to position [78, 0]
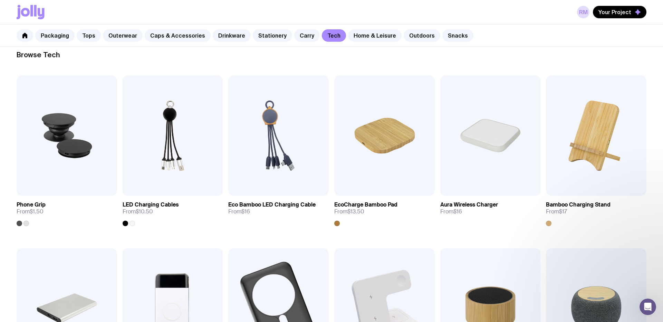
scroll to position [56, 0]
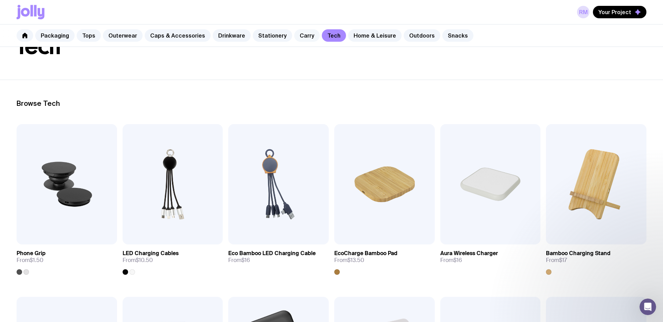
click at [294, 37] on link "Carry" at bounding box center [307, 35] width 26 height 12
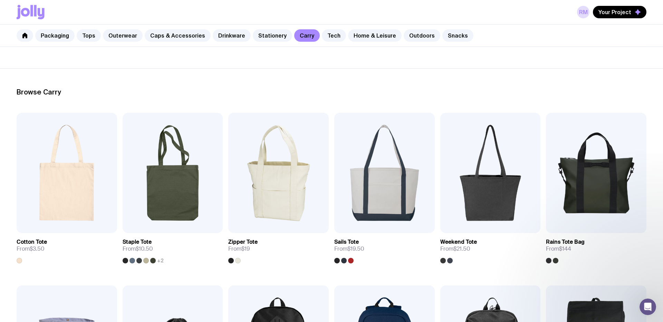
scroll to position [67, 0]
click at [168, 149] on img at bounding box center [173, 173] width 100 height 120
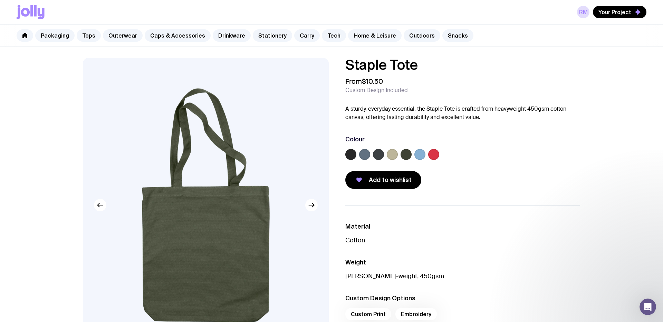
click at [353, 156] on label at bounding box center [350, 154] width 11 height 11
click at [0, 0] on input "radio" at bounding box center [0, 0] width 0 height 0
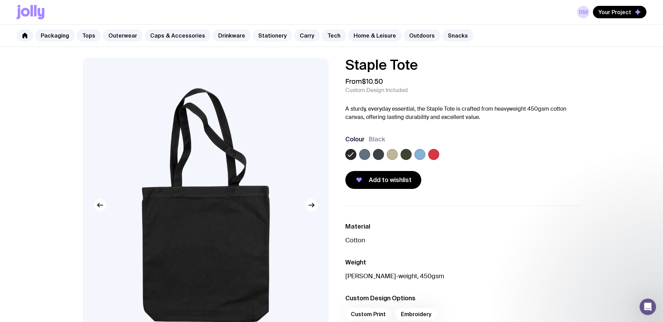
click at [253, 32] on link "Stationery" at bounding box center [272, 35] width 39 height 12
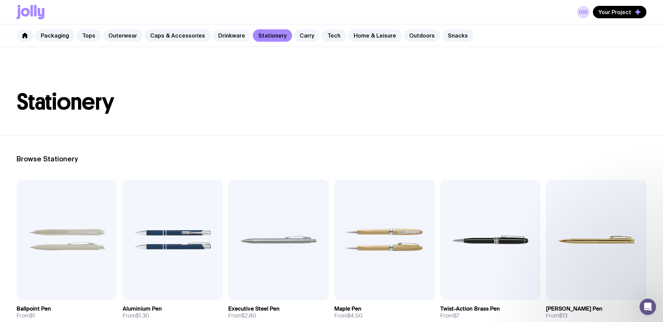
click at [231, 33] on link "Drinkware" at bounding box center [232, 35] width 38 height 12
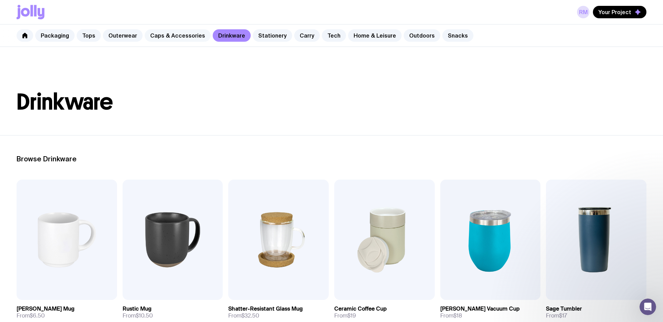
click at [184, 30] on link "Caps & Accessories" at bounding box center [178, 35] width 66 height 12
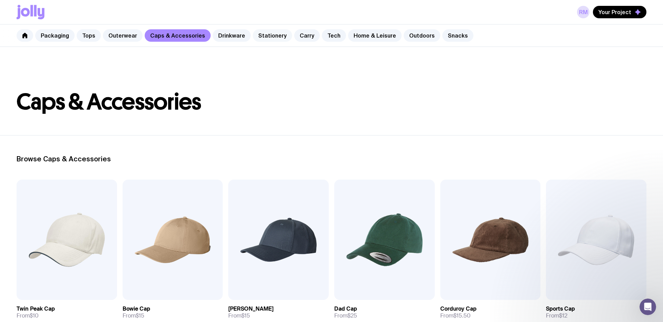
click at [264, 38] on link "Stationery" at bounding box center [272, 35] width 39 height 12
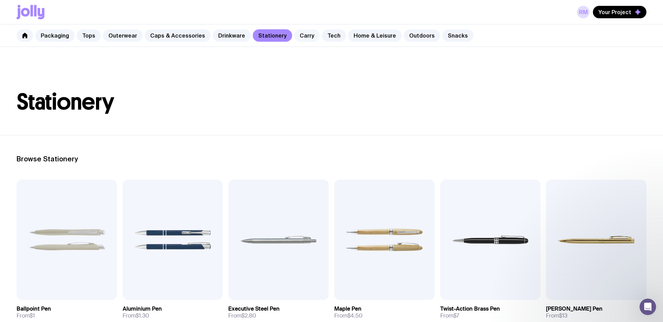
click at [294, 37] on link "Carry" at bounding box center [307, 35] width 26 height 12
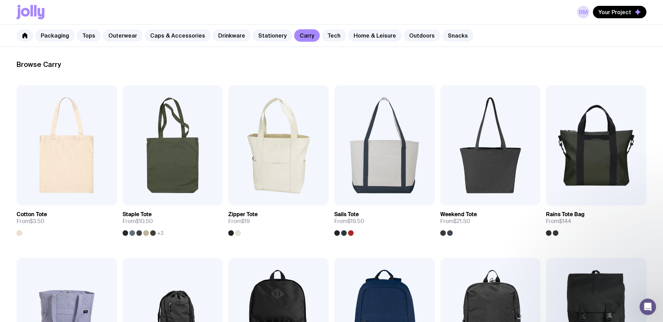
scroll to position [94, 0]
click at [69, 167] on img at bounding box center [67, 146] width 100 height 120
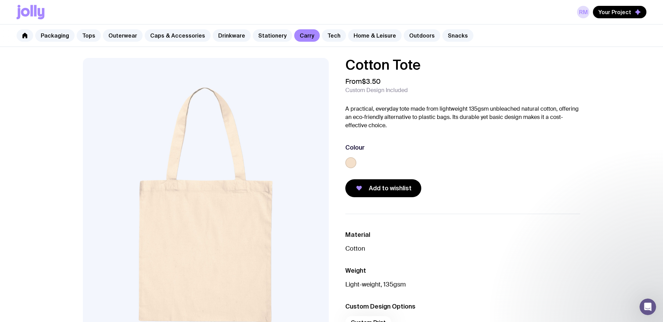
scroll to position [94, 0]
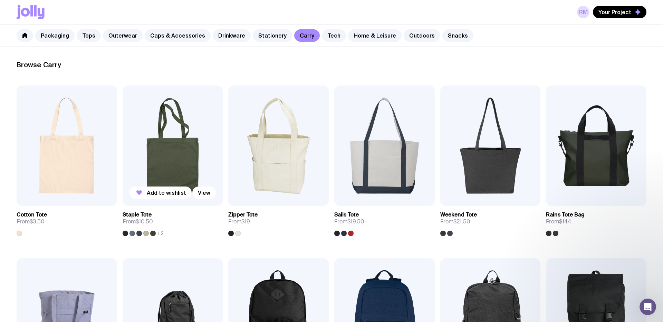
click at [182, 160] on img at bounding box center [173, 146] width 100 height 120
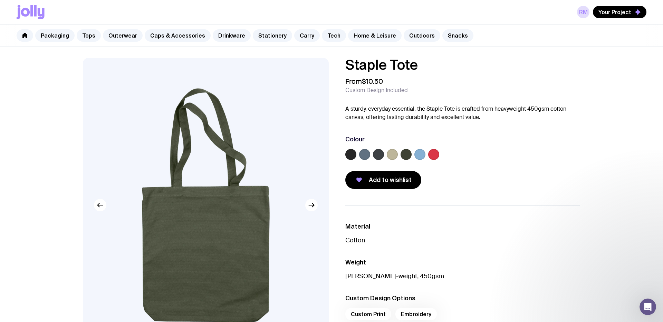
click at [347, 159] on div at bounding box center [350, 154] width 11 height 11
click at [349, 157] on label at bounding box center [350, 154] width 11 height 11
click at [0, 0] on input "radio" at bounding box center [0, 0] width 0 height 0
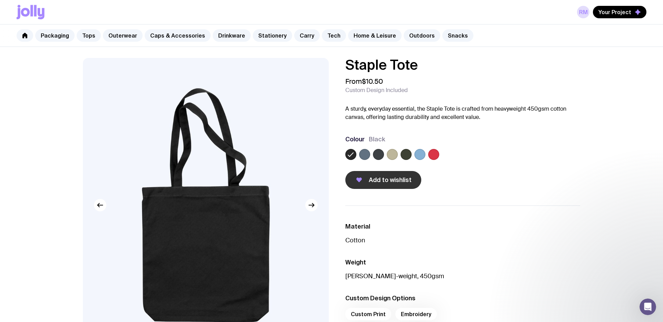
click at [392, 187] on button "Add to wishlist" at bounding box center [383, 180] width 76 height 18
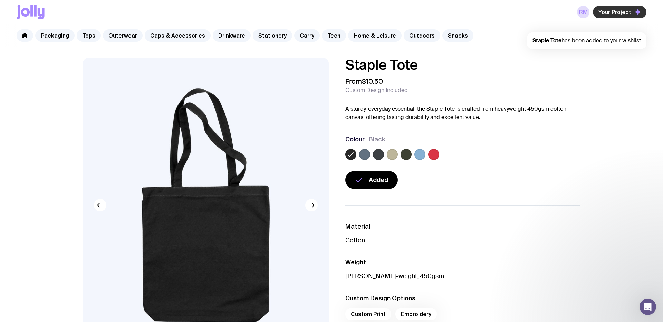
click at [632, 12] on button "Your Project" at bounding box center [619, 12] width 53 height 12
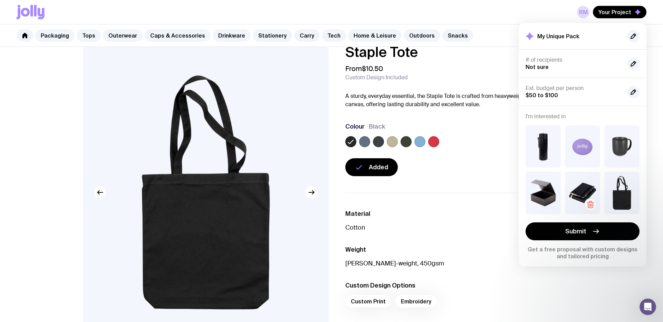
scroll to position [12, 0]
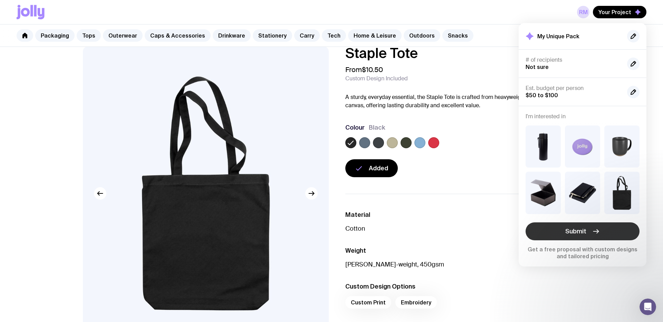
click at [559, 233] on button "Submit" at bounding box center [582, 232] width 114 height 18
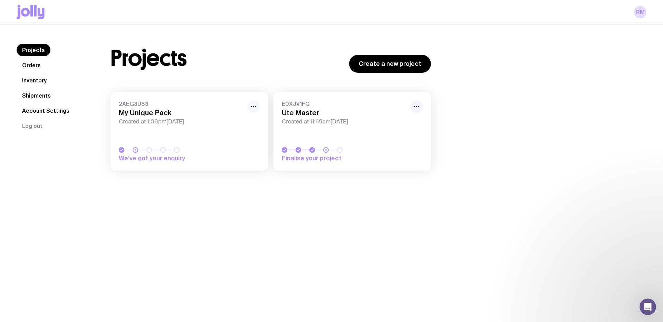
click at [252, 109] on icon "button" at bounding box center [253, 107] width 8 height 8
click at [242, 120] on button "Rename" at bounding box center [237, 121] width 33 height 7
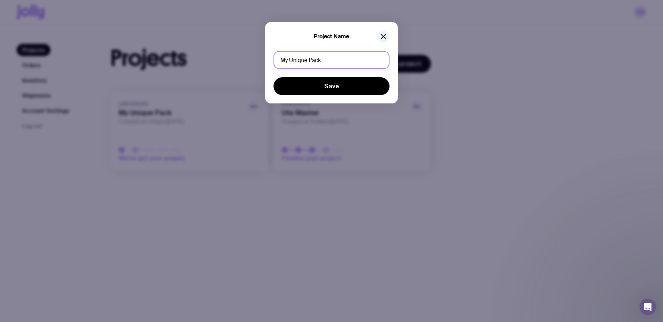
click at [364, 51] on input "My Unique Pack" at bounding box center [331, 60] width 116 height 18
type input "Staff Pack Sample"
click at [273, 77] on button "Save" at bounding box center [331, 86] width 116 height 18
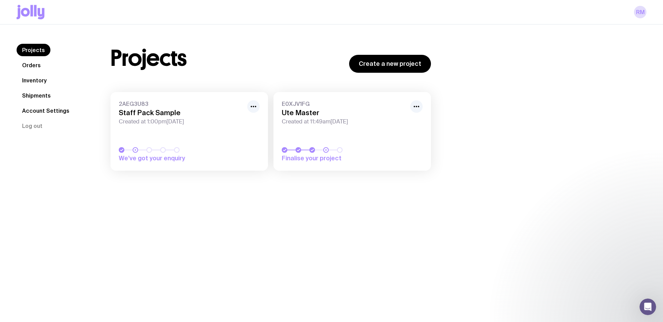
click at [221, 138] on link "2AEG3U83 Staff Pack Sample Created at 1:00pm, Mon 1st Sep 2025 We’ve got your e…" at bounding box center [188, 131] width 157 height 79
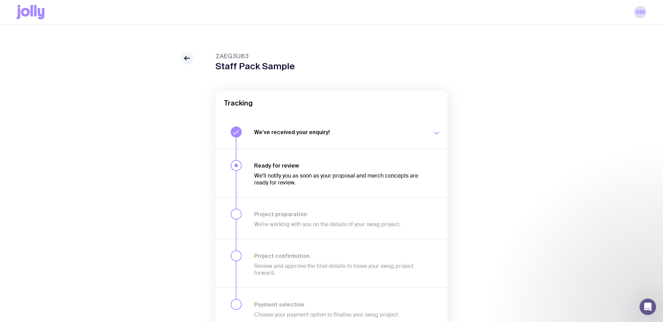
click at [338, 119] on button "We’ve received your enquiry! Our team is on it and preparing your proposal now.…" at bounding box center [331, 132] width 232 height 33
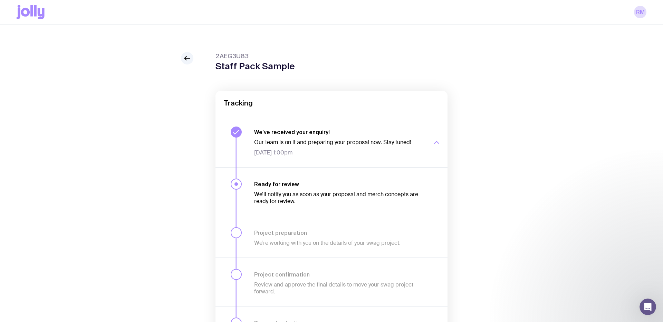
click at [338, 119] on button "We’ve received your enquiry! Our team is on it and preparing your proposal now.…" at bounding box center [331, 142] width 232 height 52
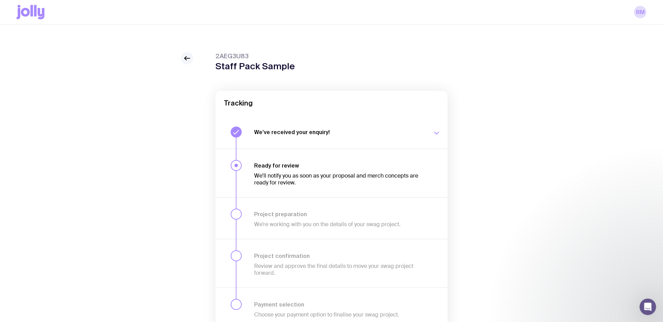
click at [182, 55] on div at bounding box center [187, 58] width 12 height 12
click at [182, 56] on link at bounding box center [187, 58] width 12 height 12
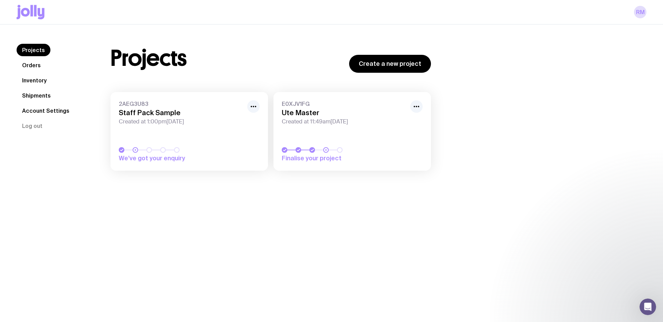
click at [53, 109] on link "Account Settings" at bounding box center [46, 111] width 58 height 12
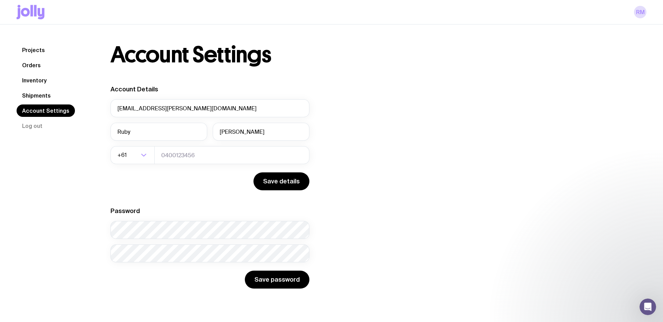
click at [43, 92] on link "Shipments" at bounding box center [37, 95] width 40 height 12
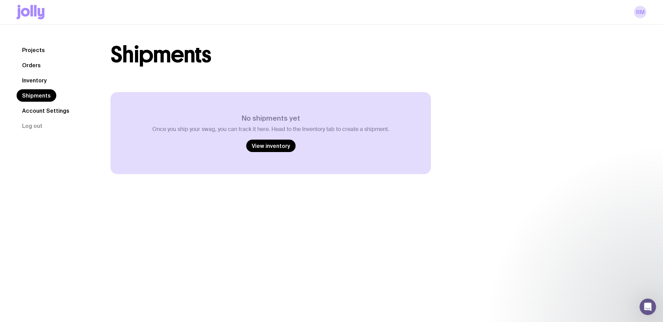
click at [40, 82] on link "Inventory" at bounding box center [35, 80] width 36 height 12
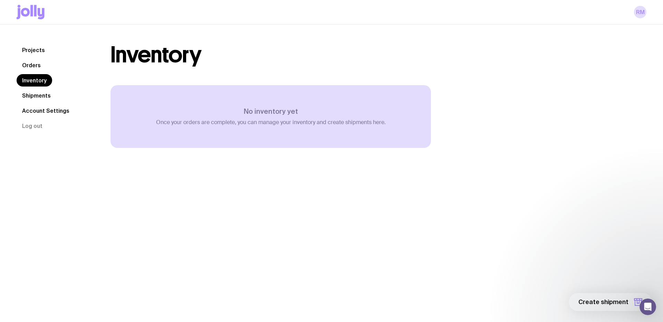
click at [40, 66] on link "Orders" at bounding box center [32, 65] width 30 height 12
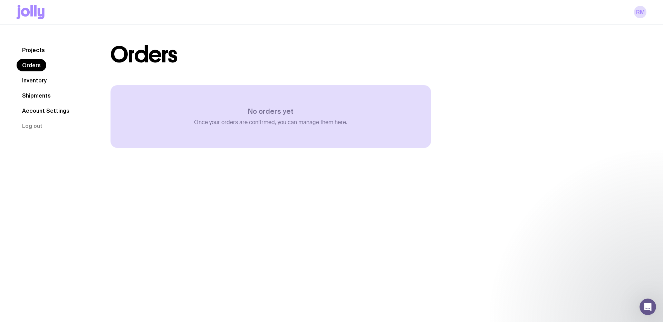
click at [39, 50] on link "Projects" at bounding box center [34, 50] width 34 height 12
